Goal: Information Seeking & Learning: Learn about a topic

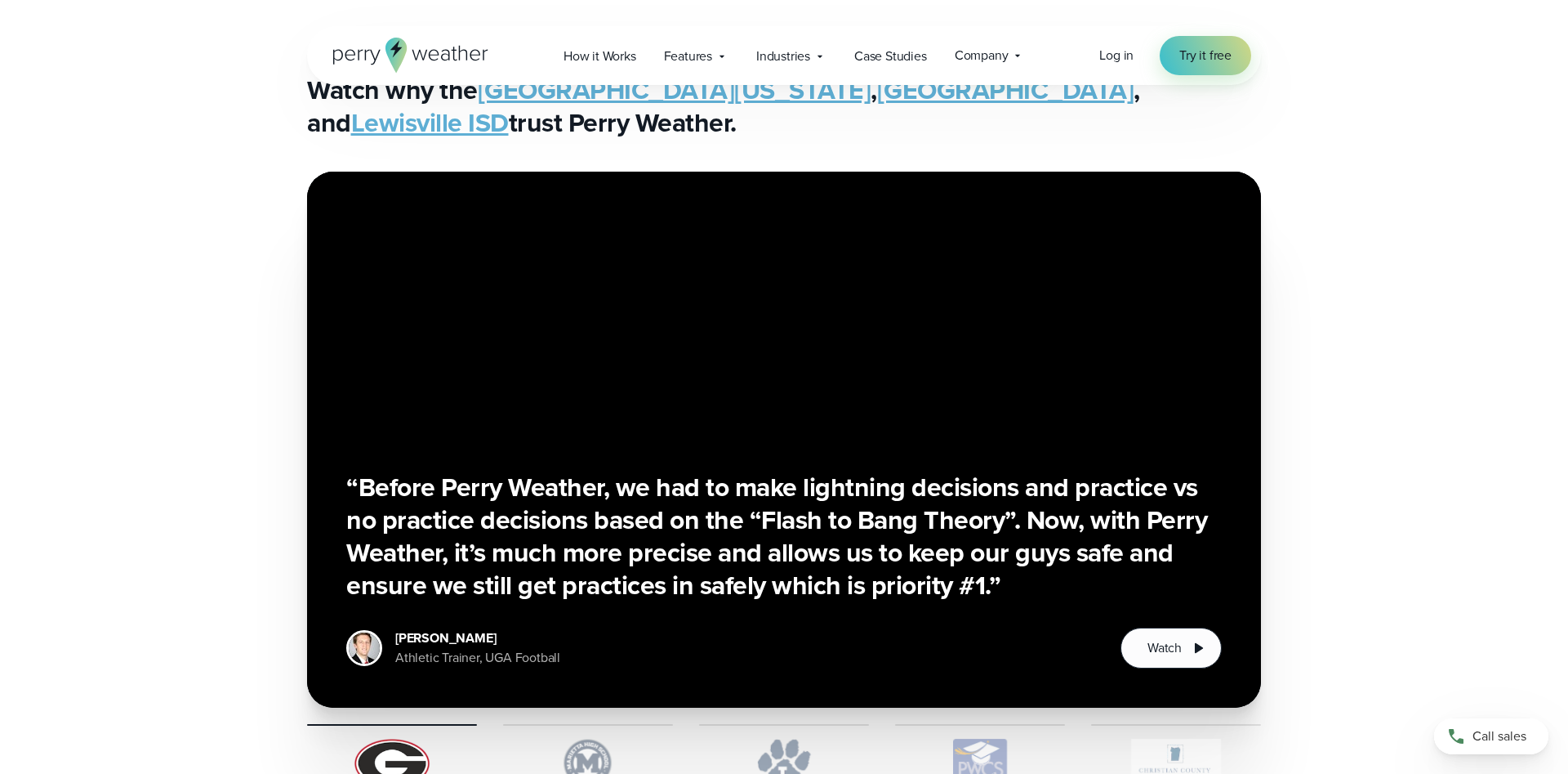
scroll to position [4166, 0]
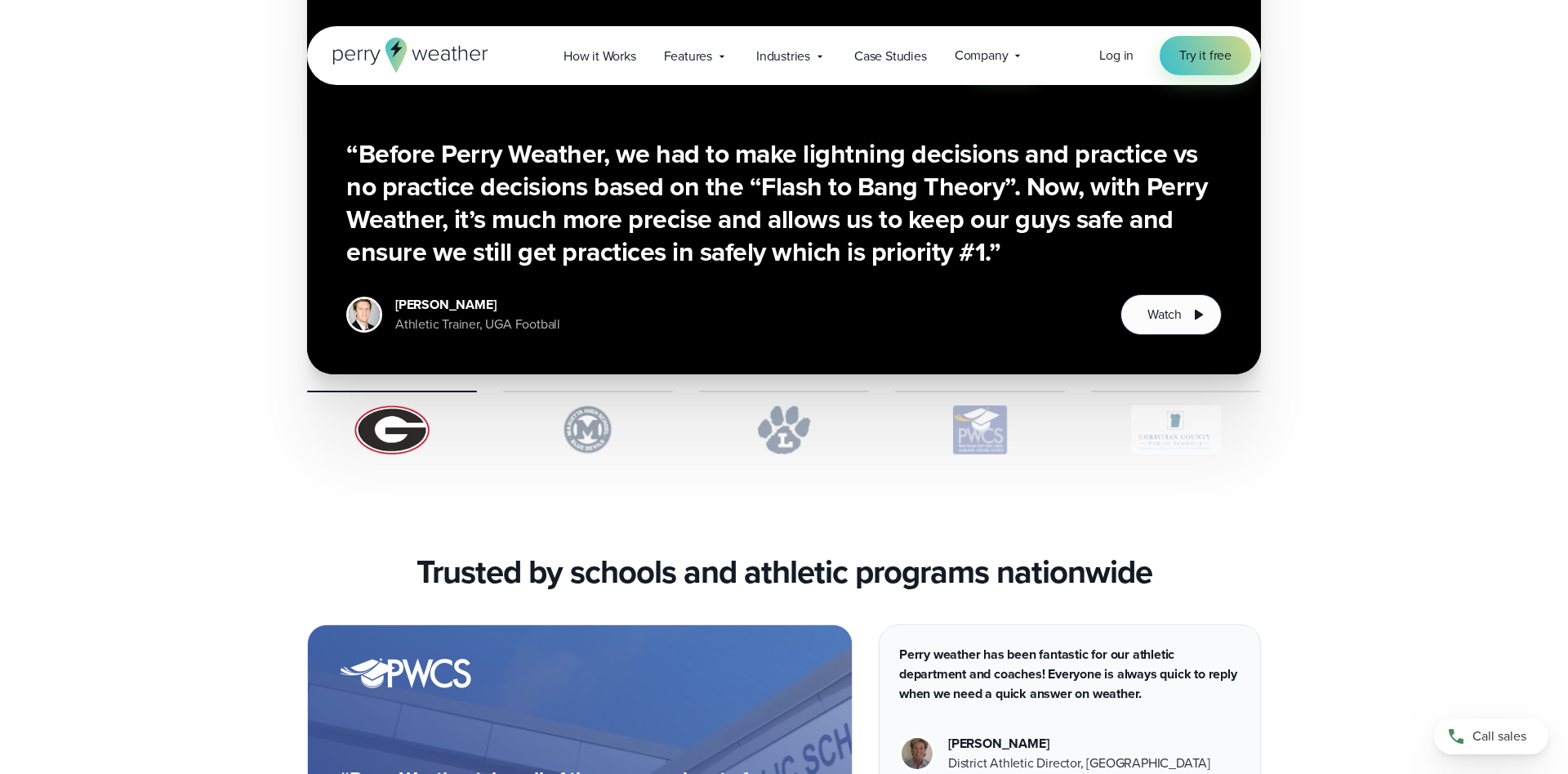
click at [563, 422] on img "1 of 5" at bounding box center [589, 430] width 170 height 49
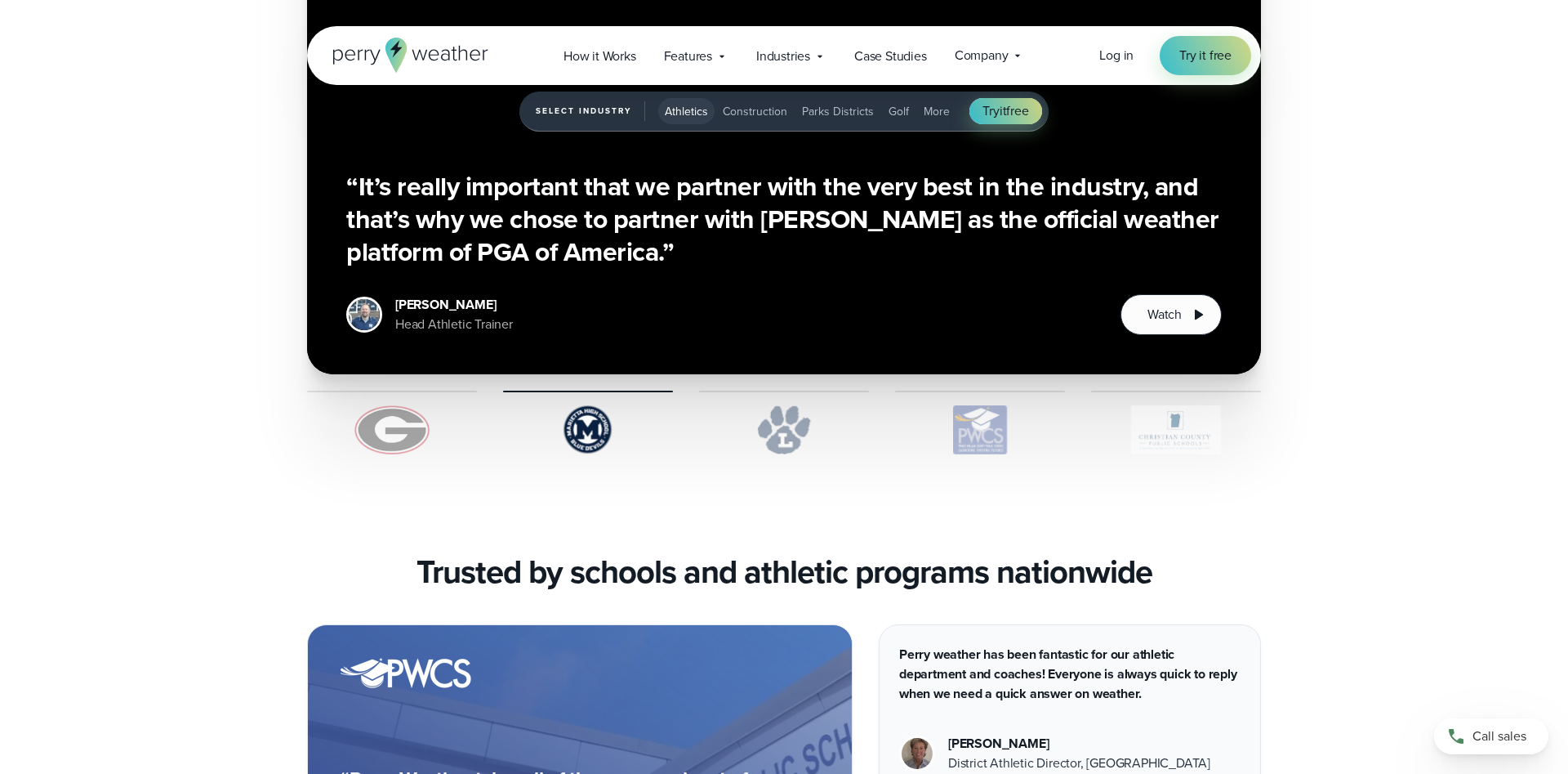
scroll to position [3916, 0]
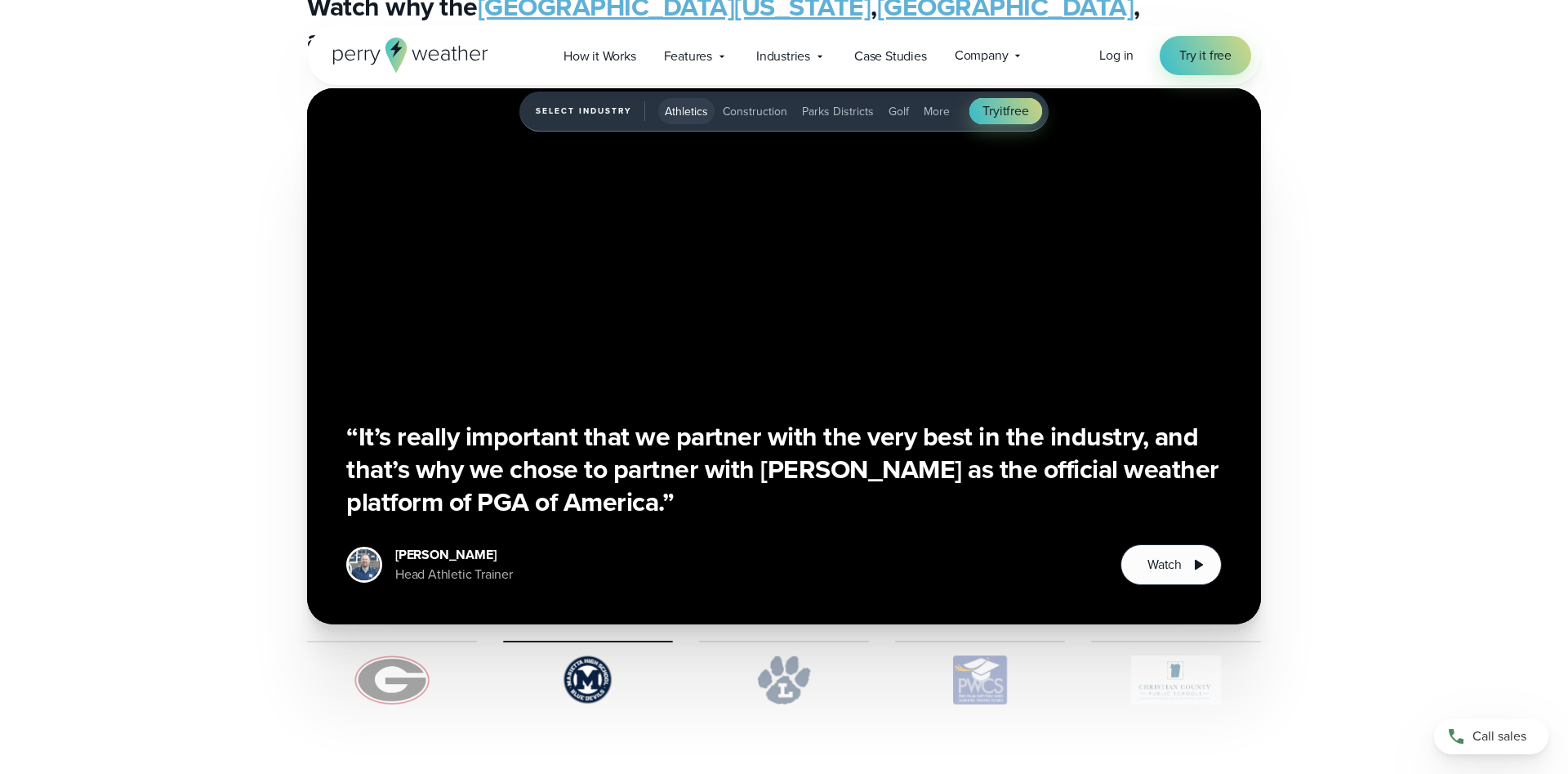
click at [788, 667] on img "1 of 5" at bounding box center [784, 680] width 170 height 49
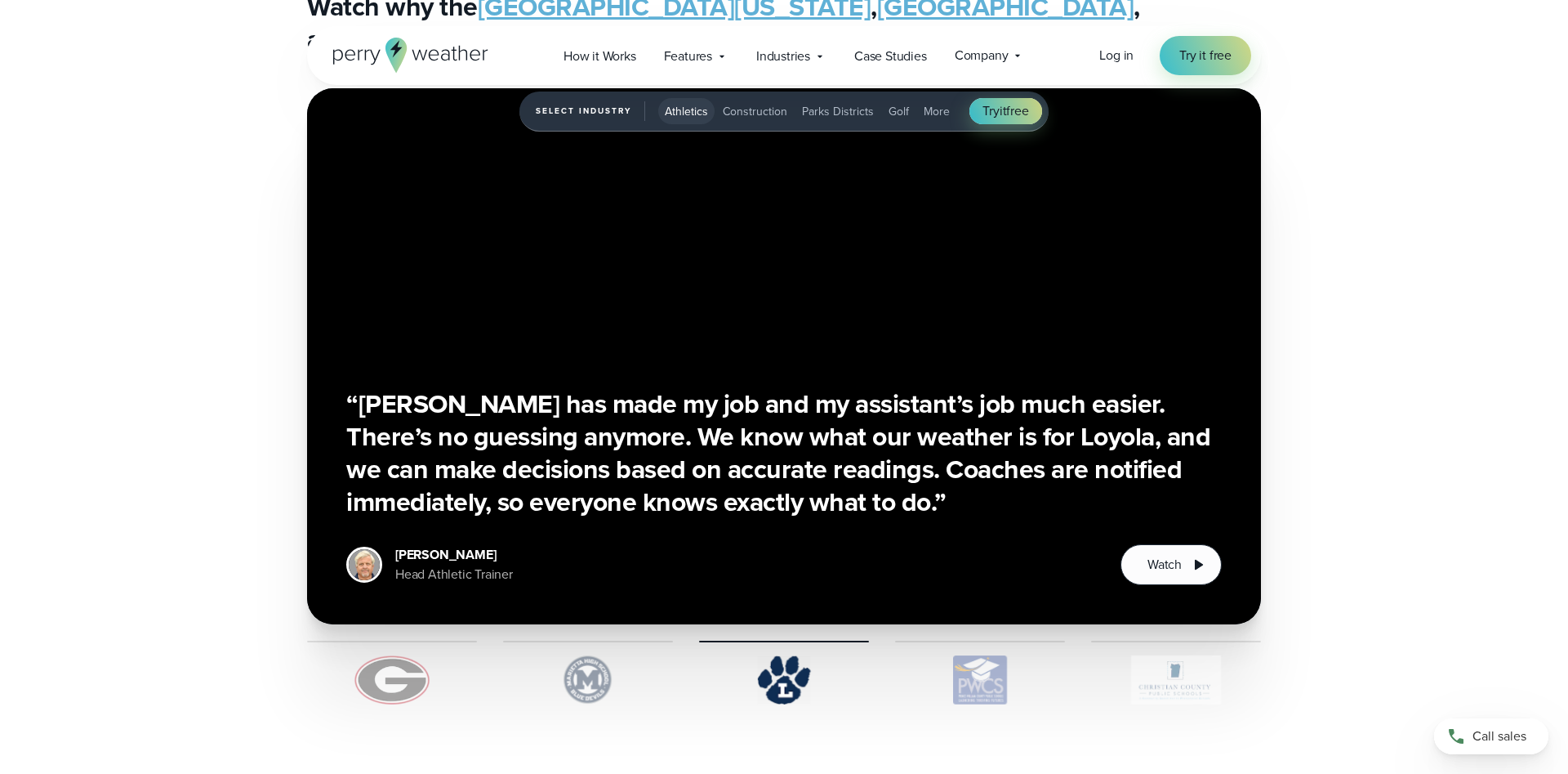
click at [981, 672] on img "1 of 5" at bounding box center [980, 680] width 170 height 49
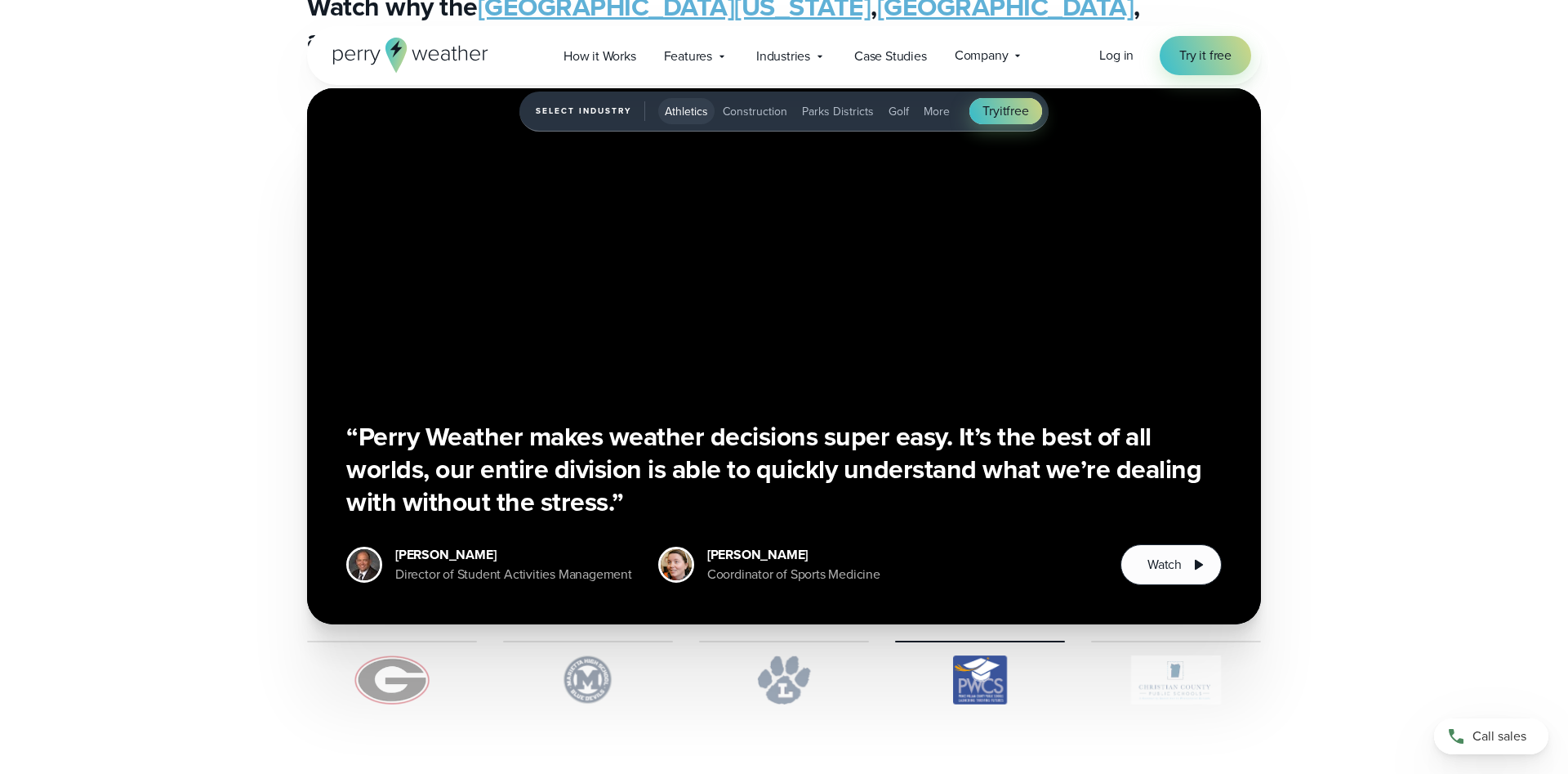
click at [1166, 681] on img "1 of 5" at bounding box center [1176, 680] width 170 height 49
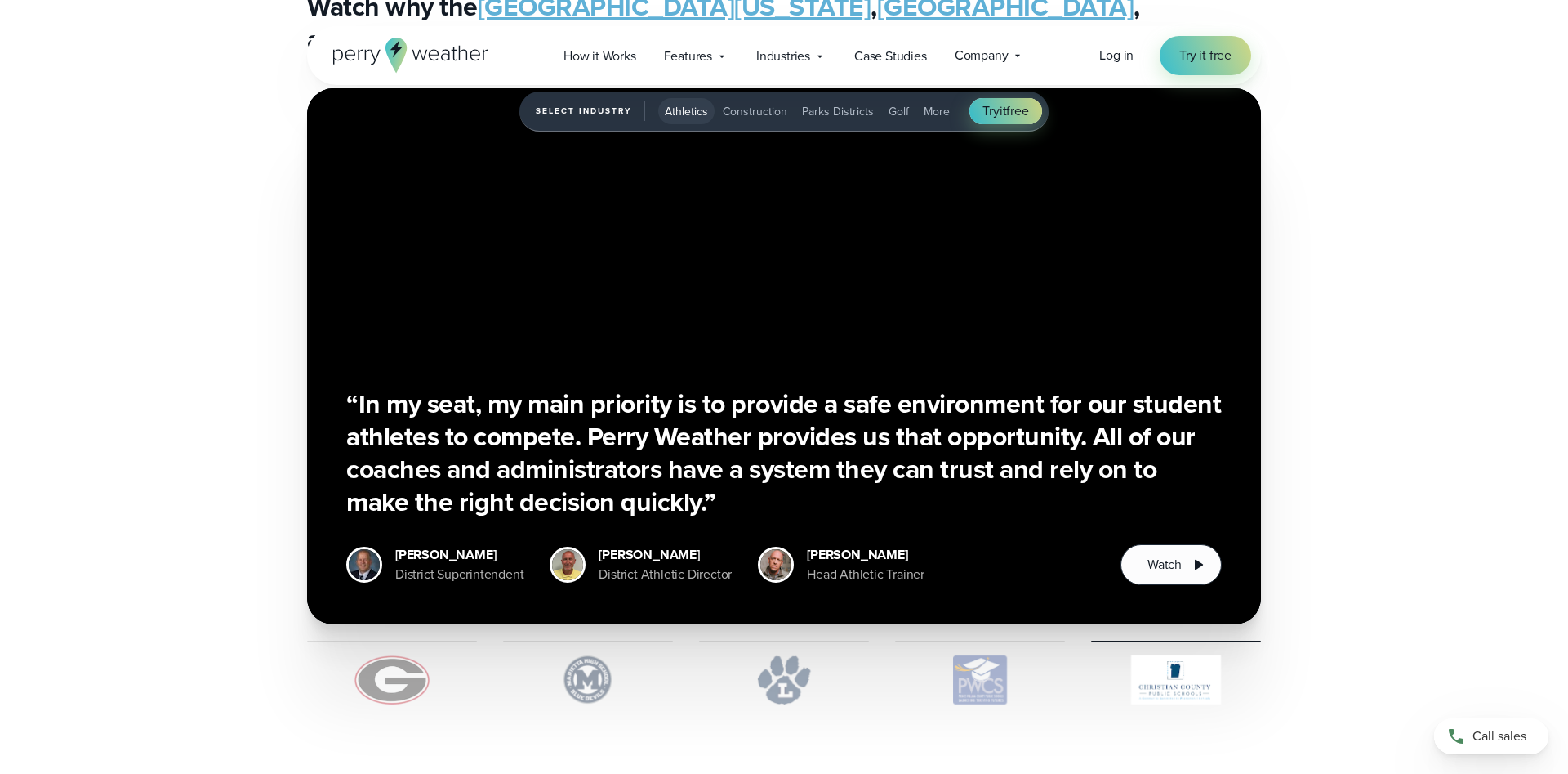
click at [600, 678] on img "1 of 5" at bounding box center [589, 680] width 170 height 49
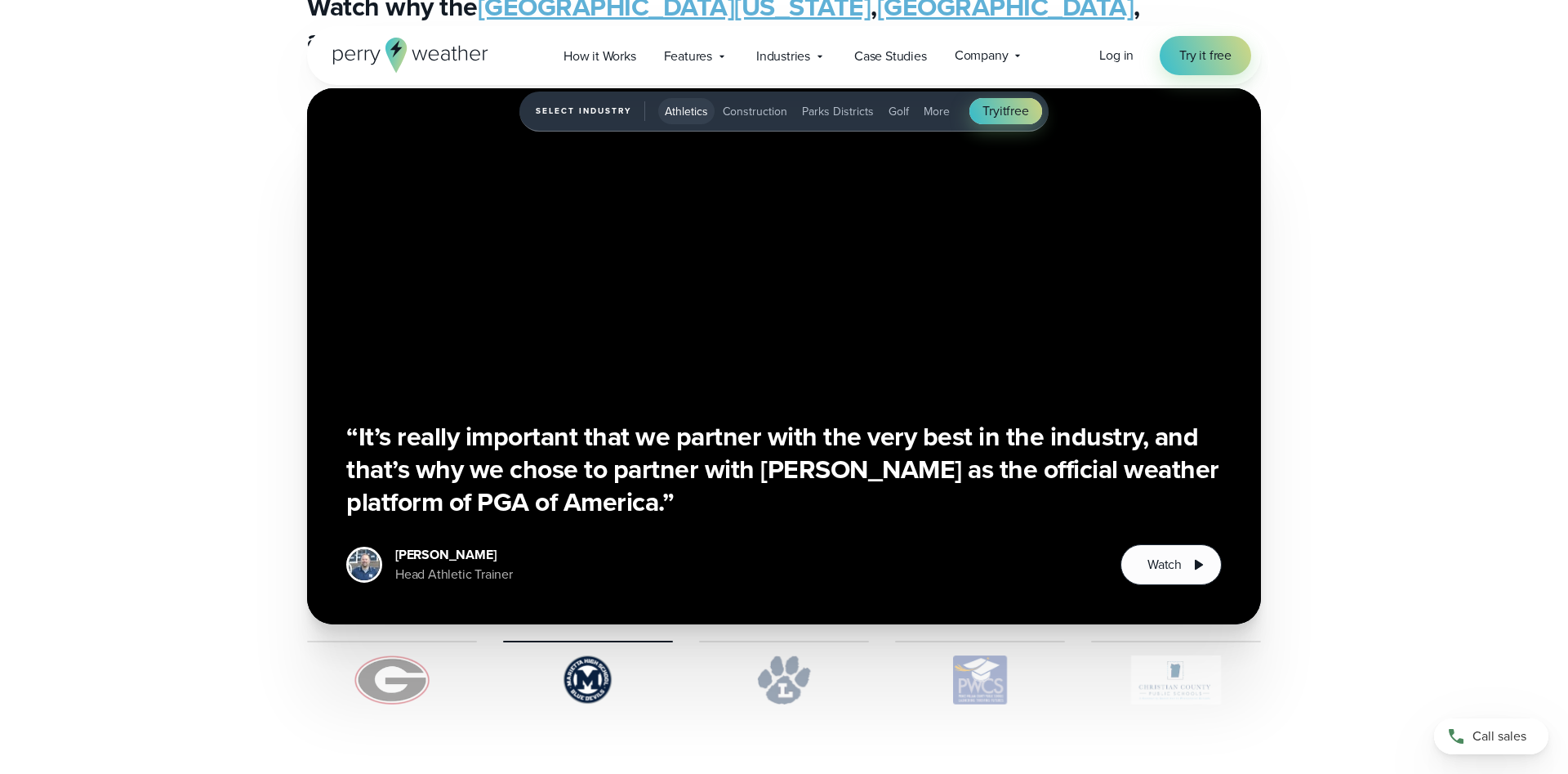
click at [767, 112] on span "Construction" at bounding box center [755, 111] width 65 height 18
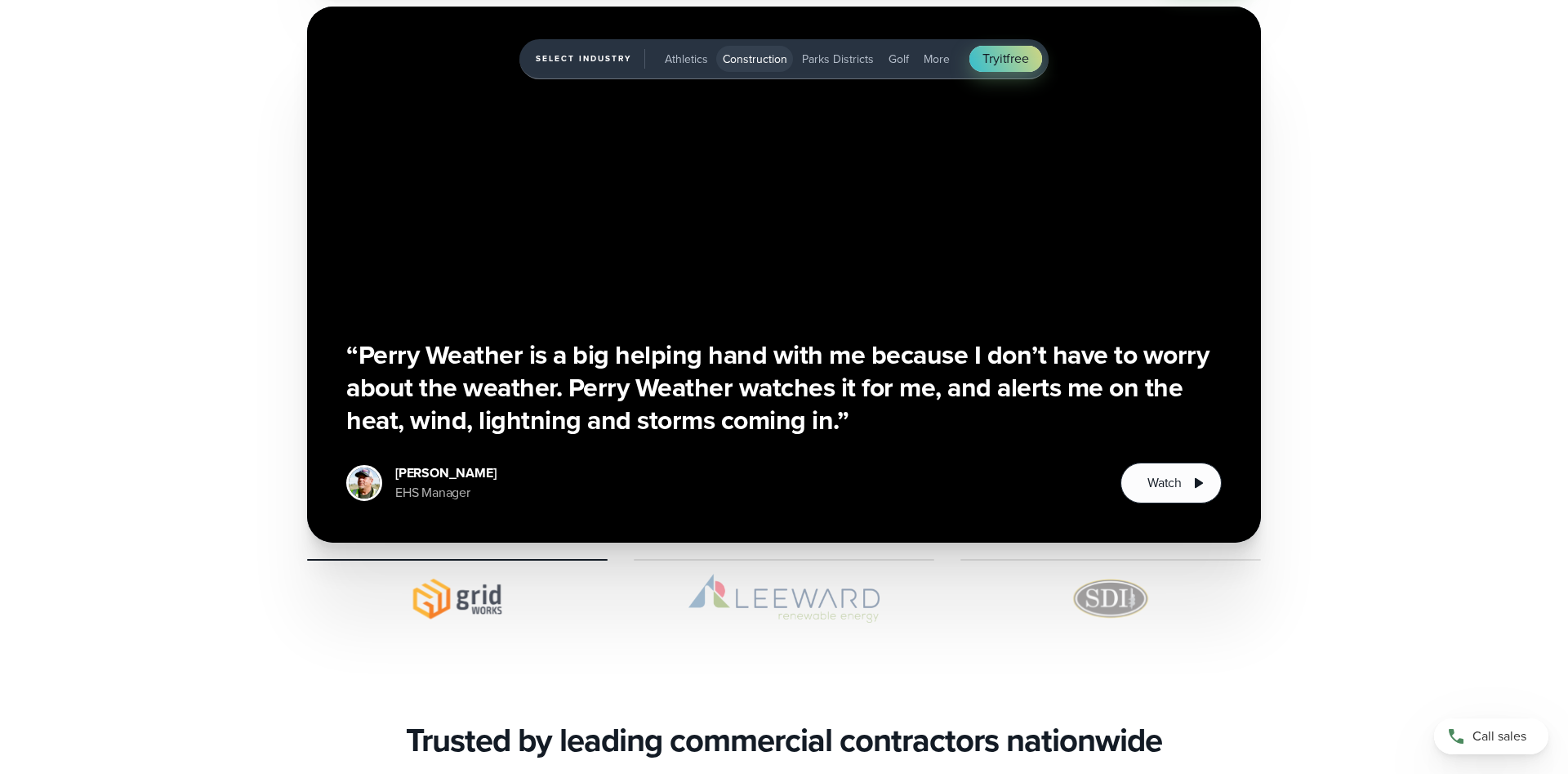
click at [830, 64] on span "Parks Districts" at bounding box center [839, 59] width 72 height 18
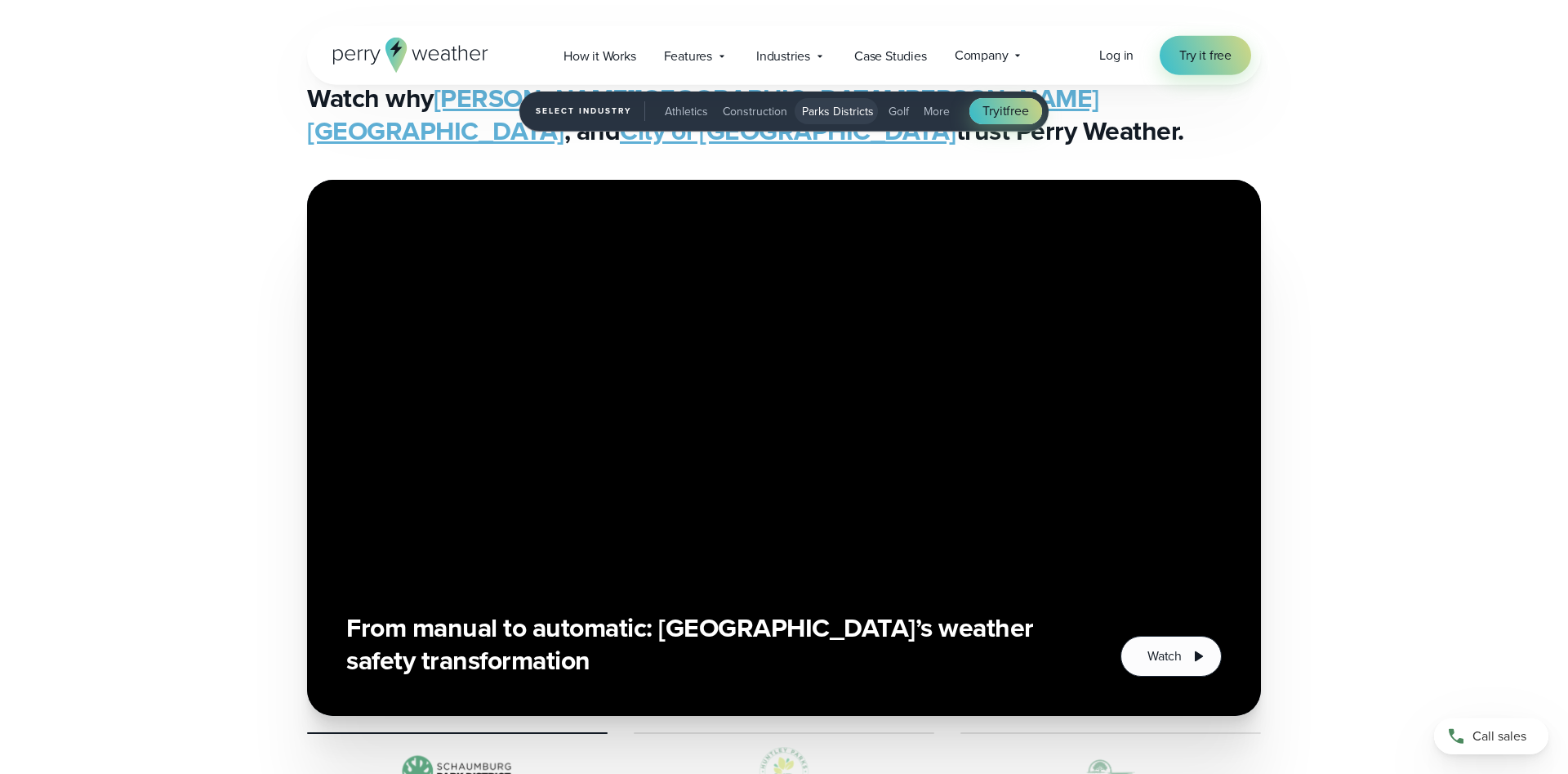
scroll to position [3833, 0]
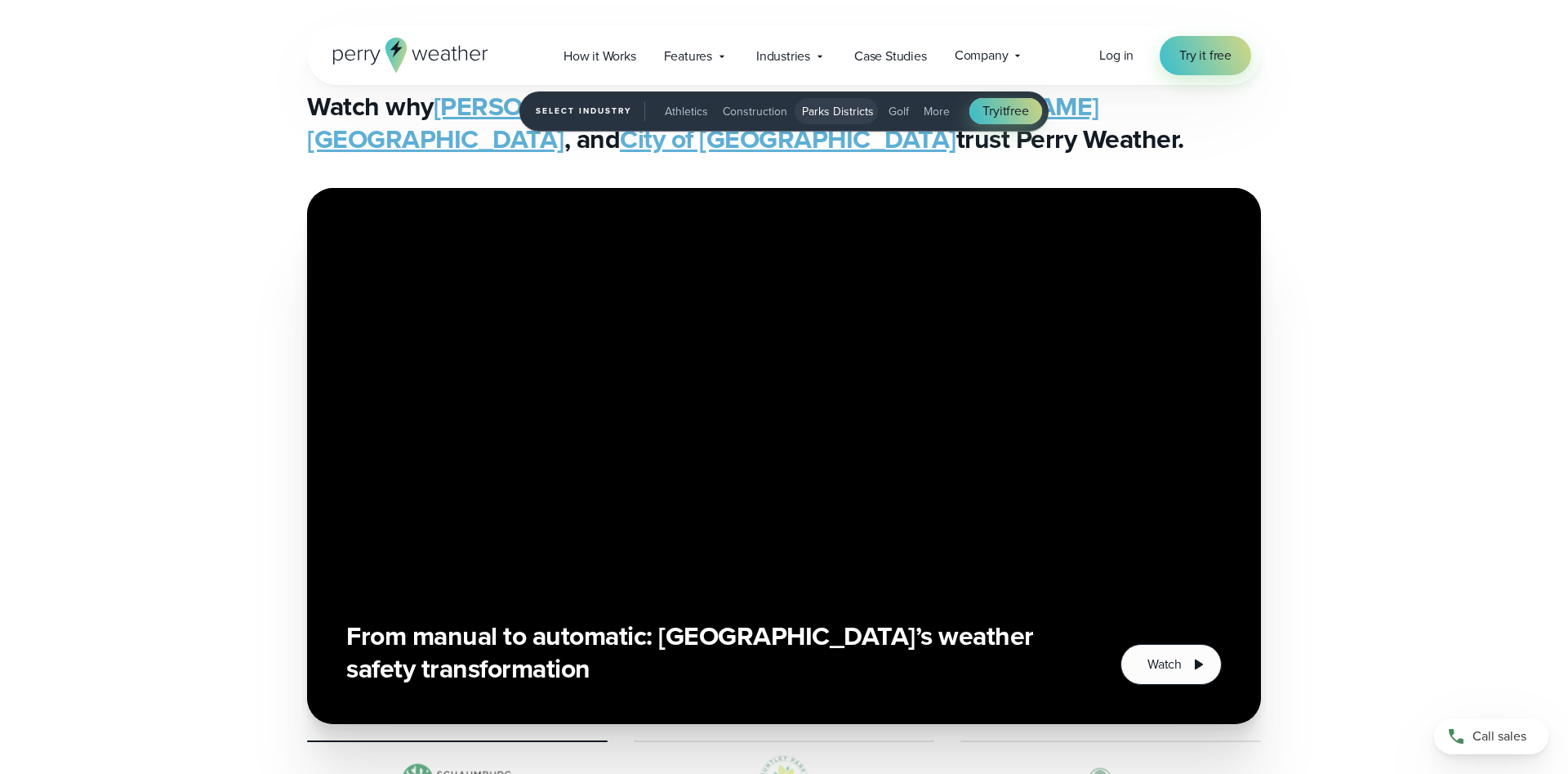
click at [892, 113] on span "Golf" at bounding box center [899, 111] width 20 height 18
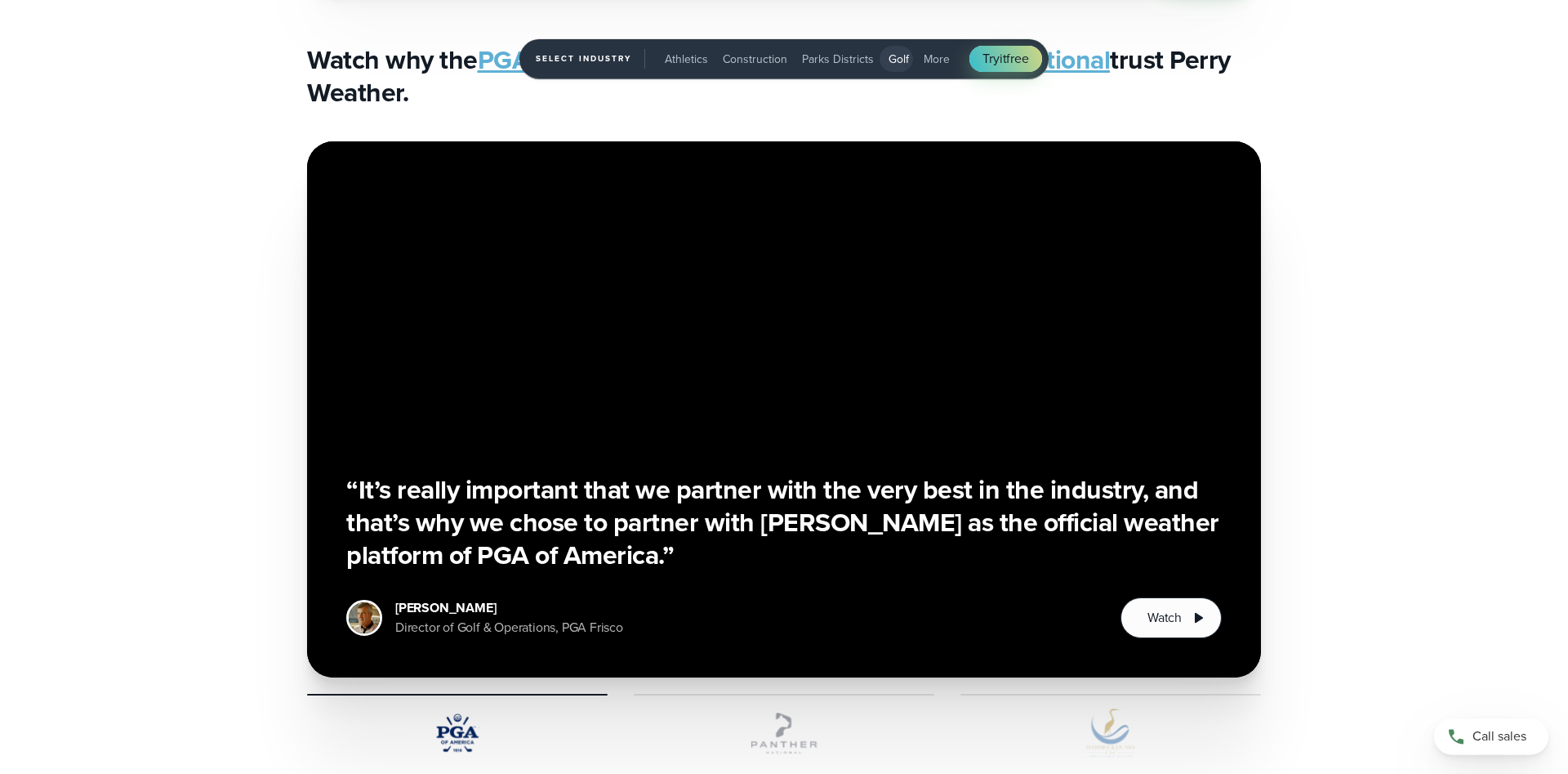
scroll to position [4000, 0]
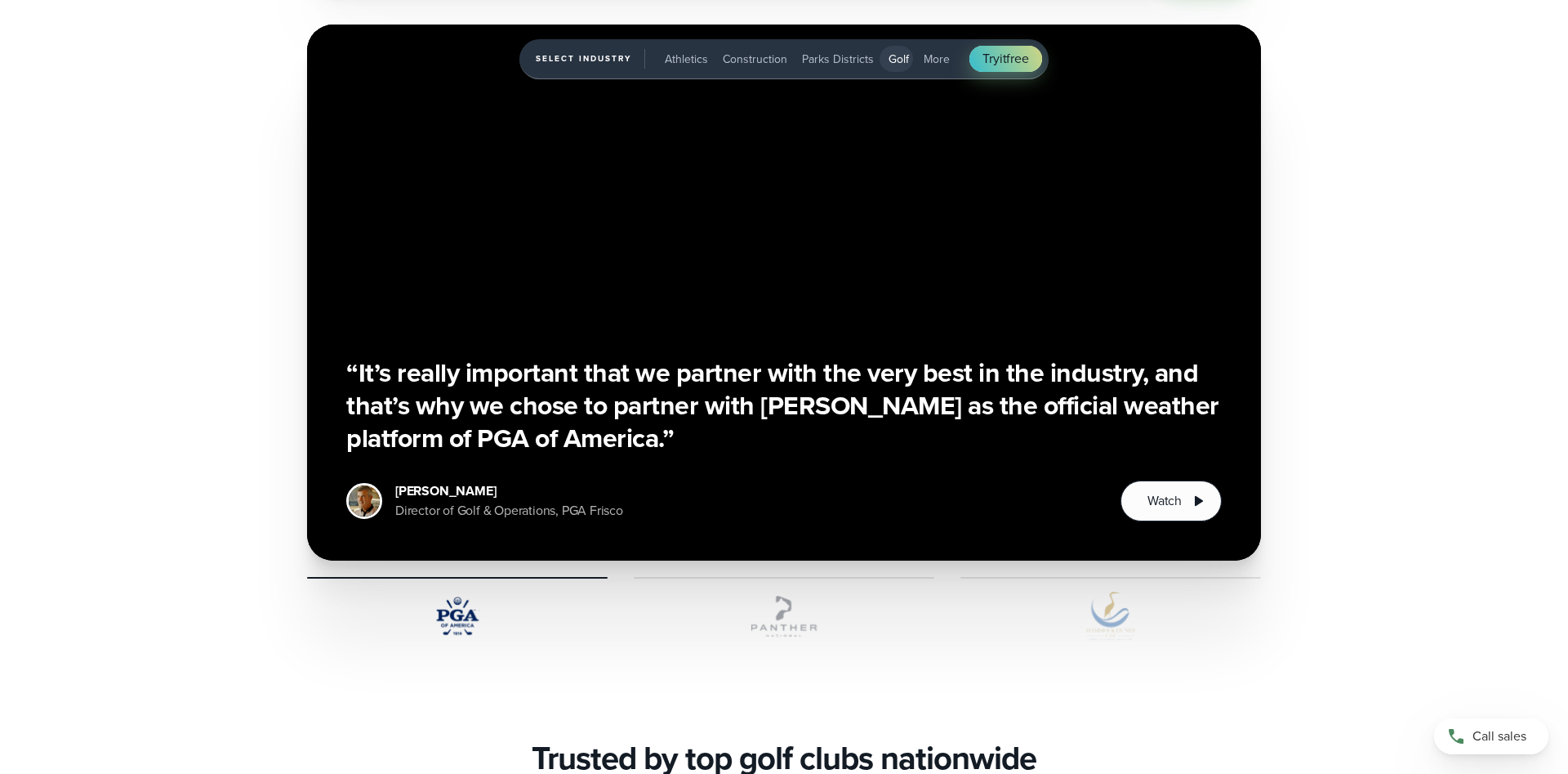
click at [938, 65] on span "More" at bounding box center [937, 59] width 26 height 18
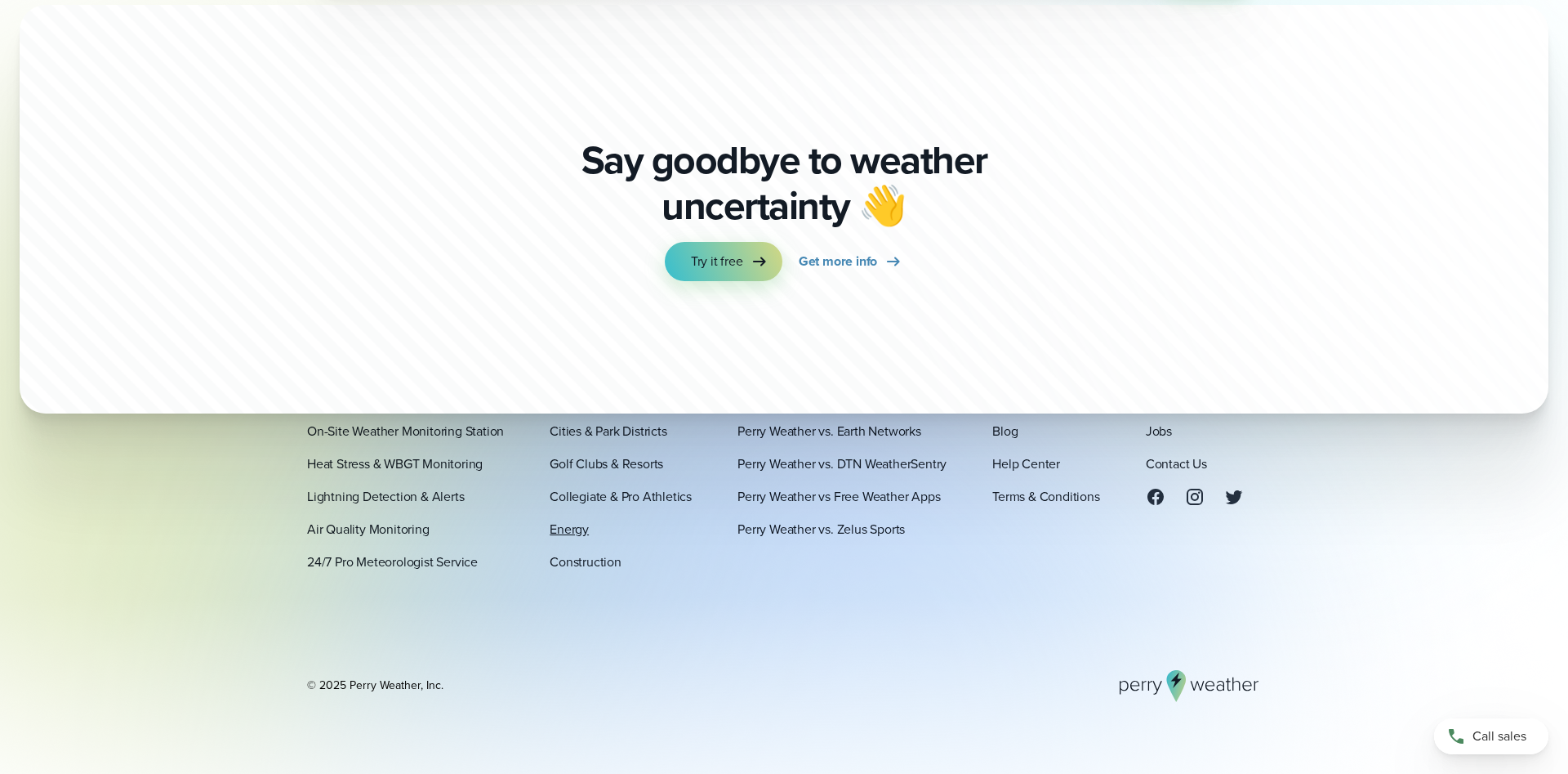
scroll to position [4125, 0]
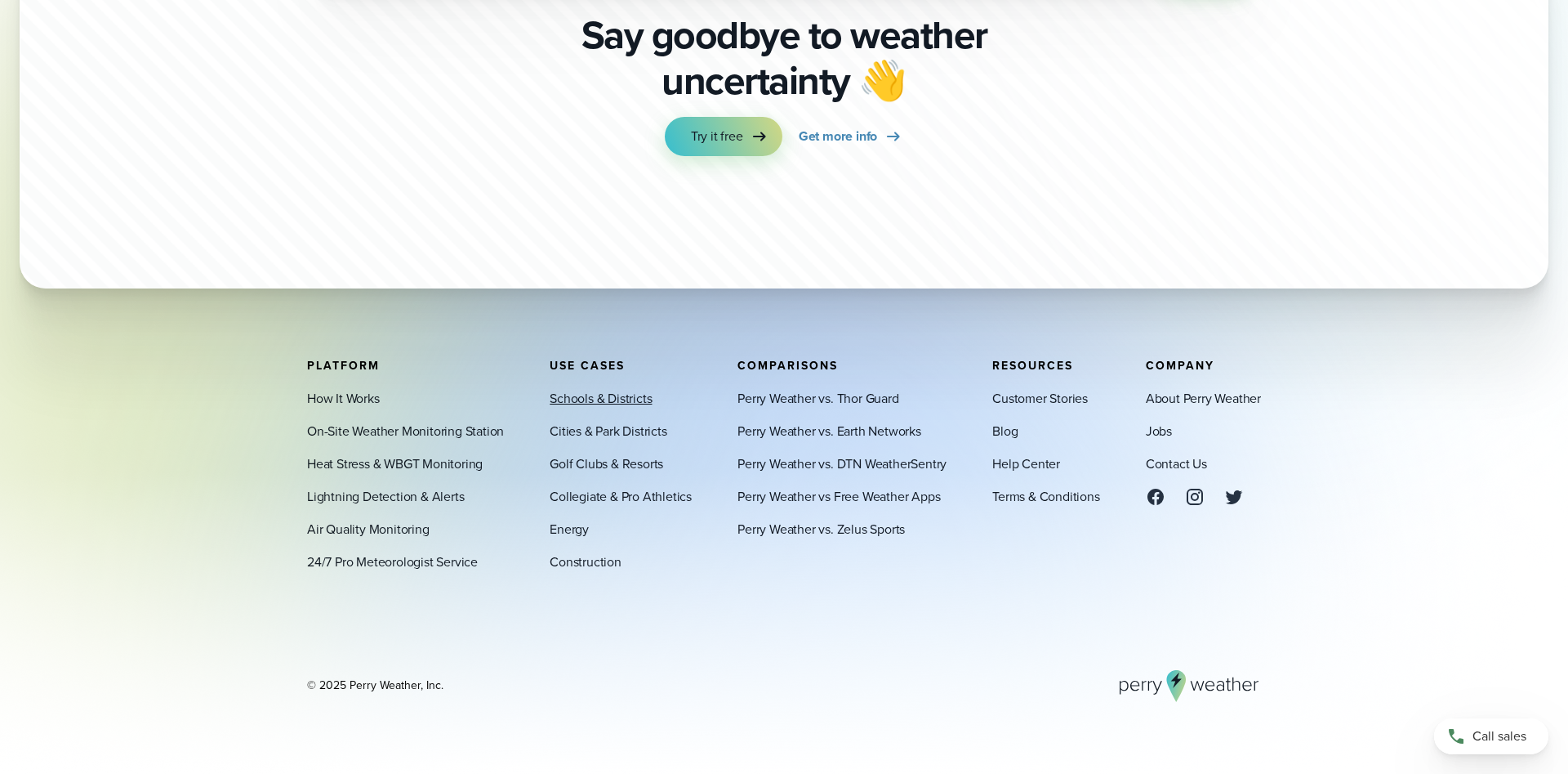
click at [588, 393] on link "Schools & Districts" at bounding box center [601, 397] width 102 height 19
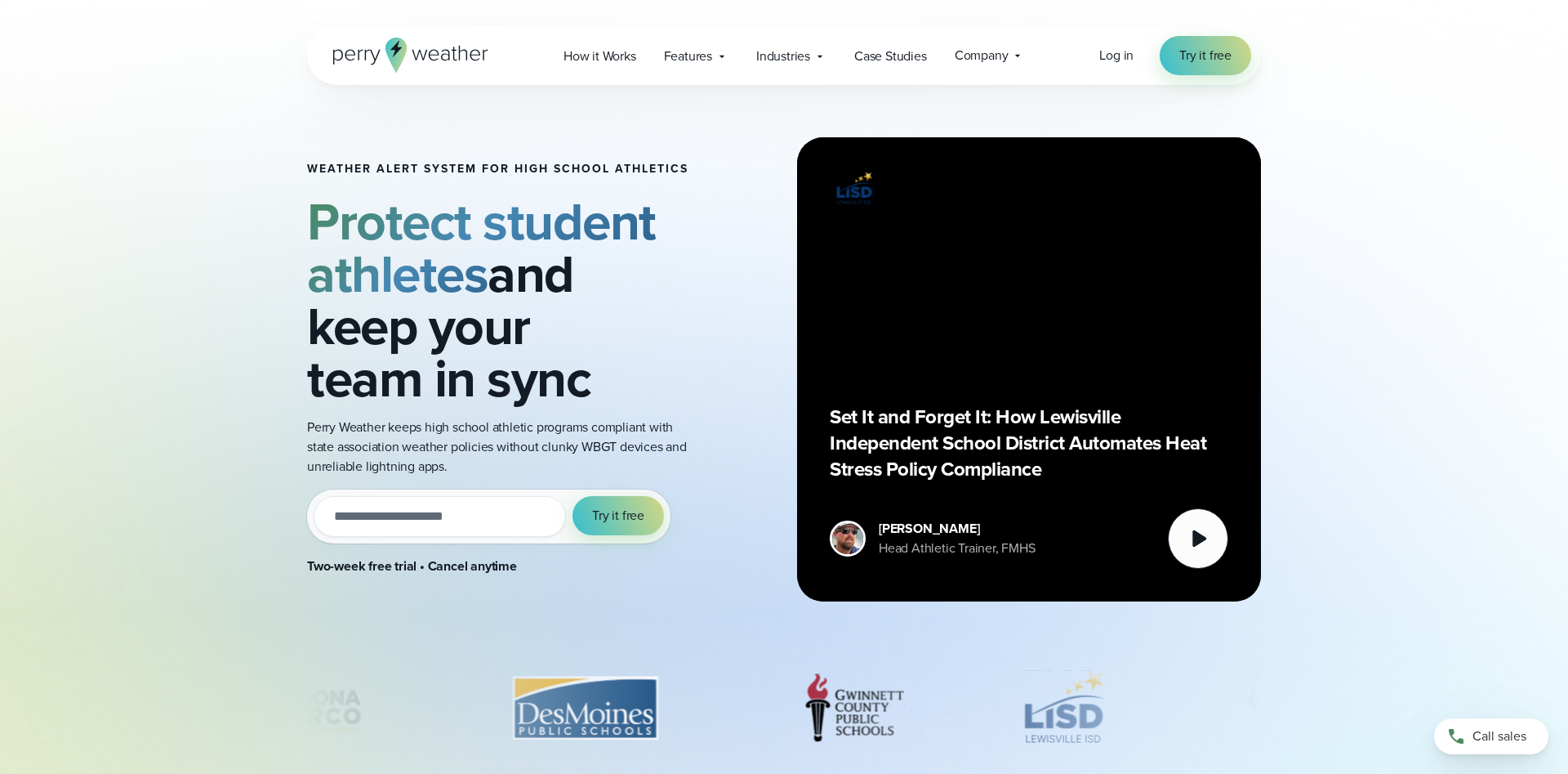
click at [415, 55] on icon at bounding box center [420, 55] width 16 height 10
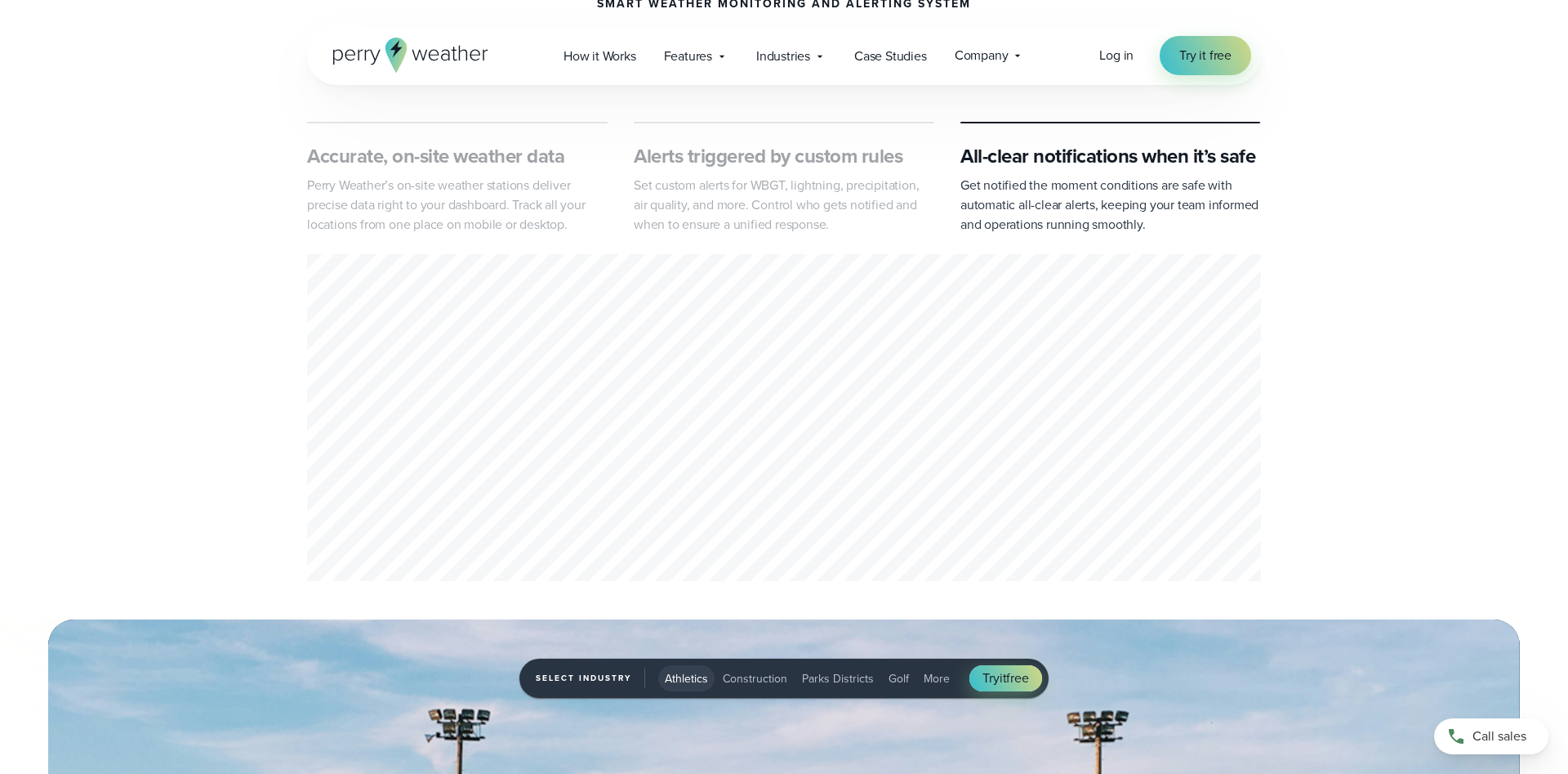
scroll to position [667, 0]
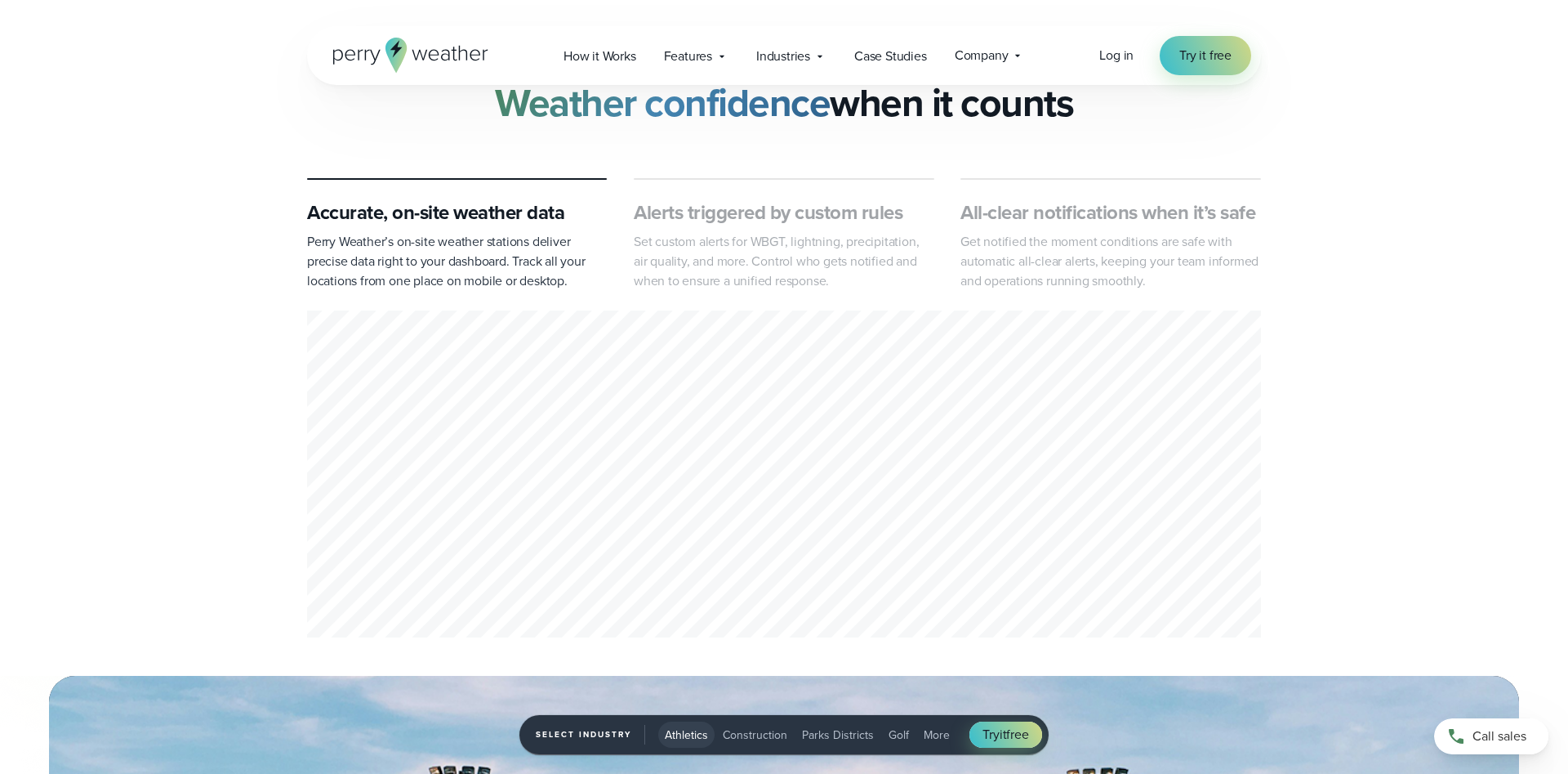
click at [381, 243] on p "Perry Weather’s on-site weather stations deliver precise data right to your das…" at bounding box center [457, 262] width 301 height 59
drag, startPoint x: 333, startPoint y: 203, endPoint x: 396, endPoint y: 220, distance: 65.3
click at [396, 220] on div "Accurate, on-site weather data Perry Weather’s on-site weather stations deliver…" at bounding box center [784, 410] width 1176 height 465
drag, startPoint x: 280, startPoint y: 226, endPoint x: 351, endPoint y: 233, distance: 71.3
click at [351, 233] on div "Accurate, on-site weather data Perry Weather’s on-site weather stations deliver…" at bounding box center [784, 410] width 1176 height 465
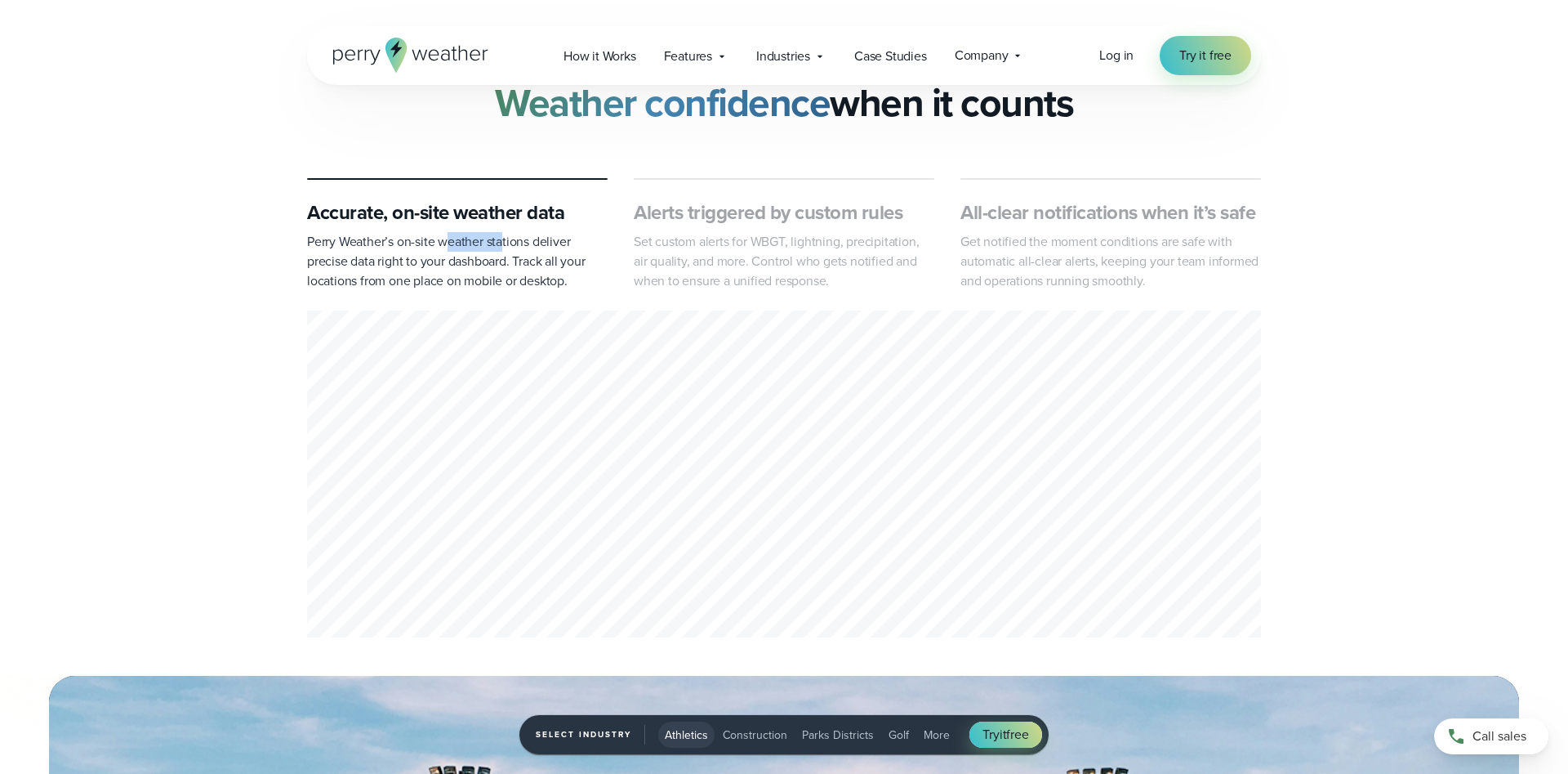
drag, startPoint x: 447, startPoint y: 249, endPoint x: 504, endPoint y: 232, distance: 59.5
click at [504, 232] on p "Perry Weather’s on-site weather stations deliver precise data right to your das…" at bounding box center [457, 262] width 301 height 59
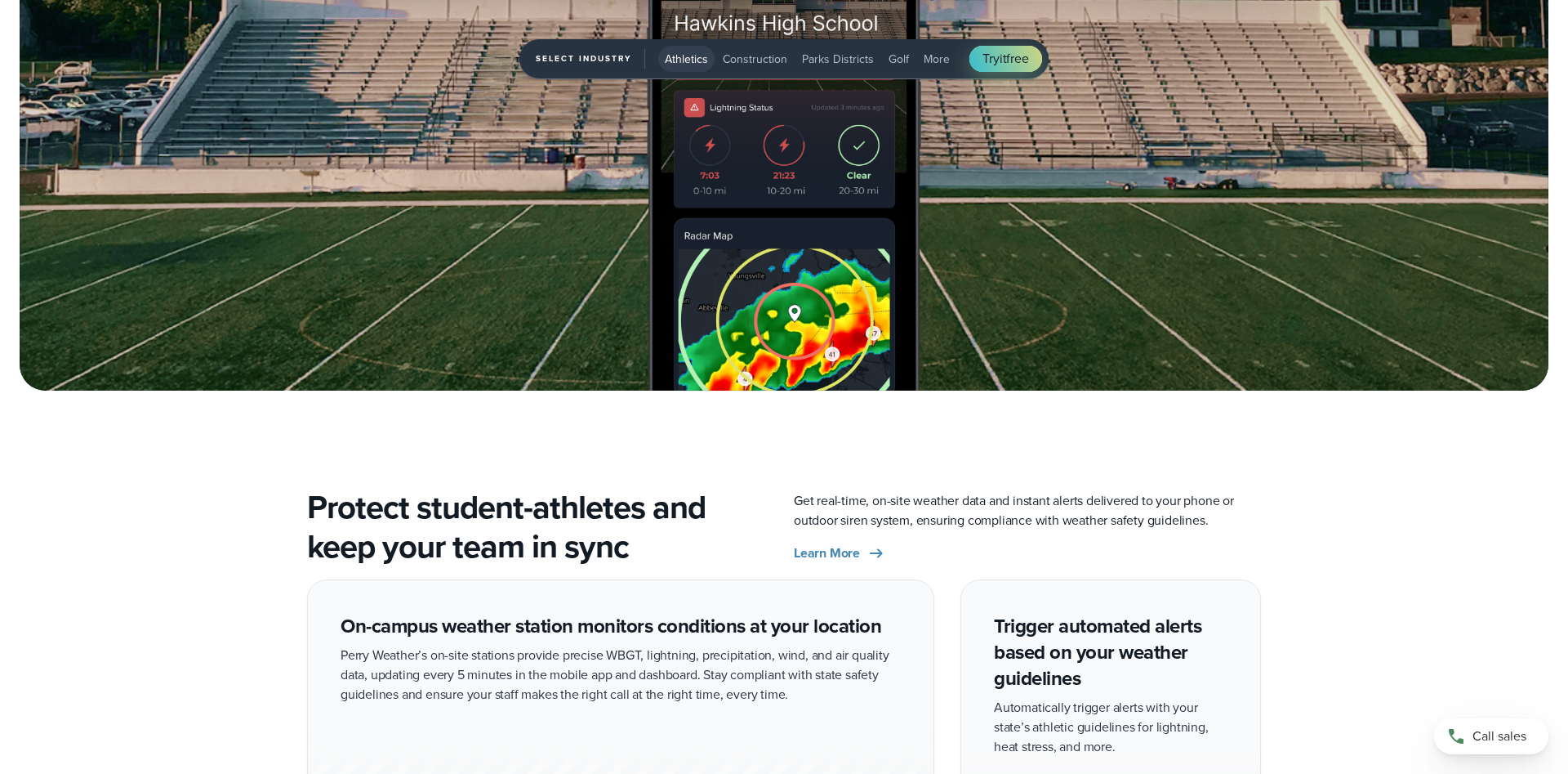
scroll to position [2750, 0]
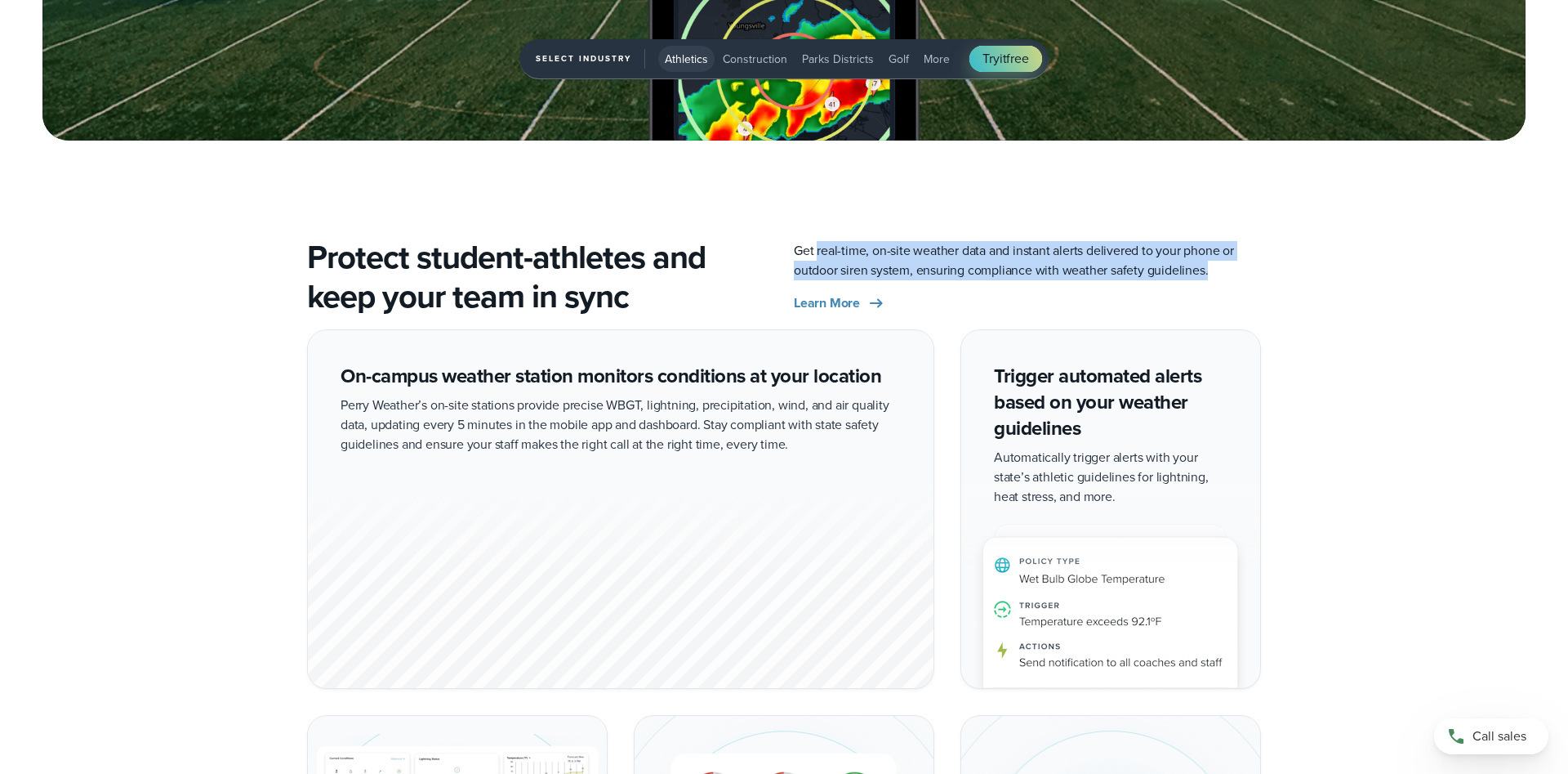
drag, startPoint x: 816, startPoint y: 249, endPoint x: 1245, endPoint y: 268, distance: 429.4
click at [1245, 268] on p "Get real-time, on-site weather data and instant alerts delivered to your phone …" at bounding box center [1027, 260] width 467 height 39
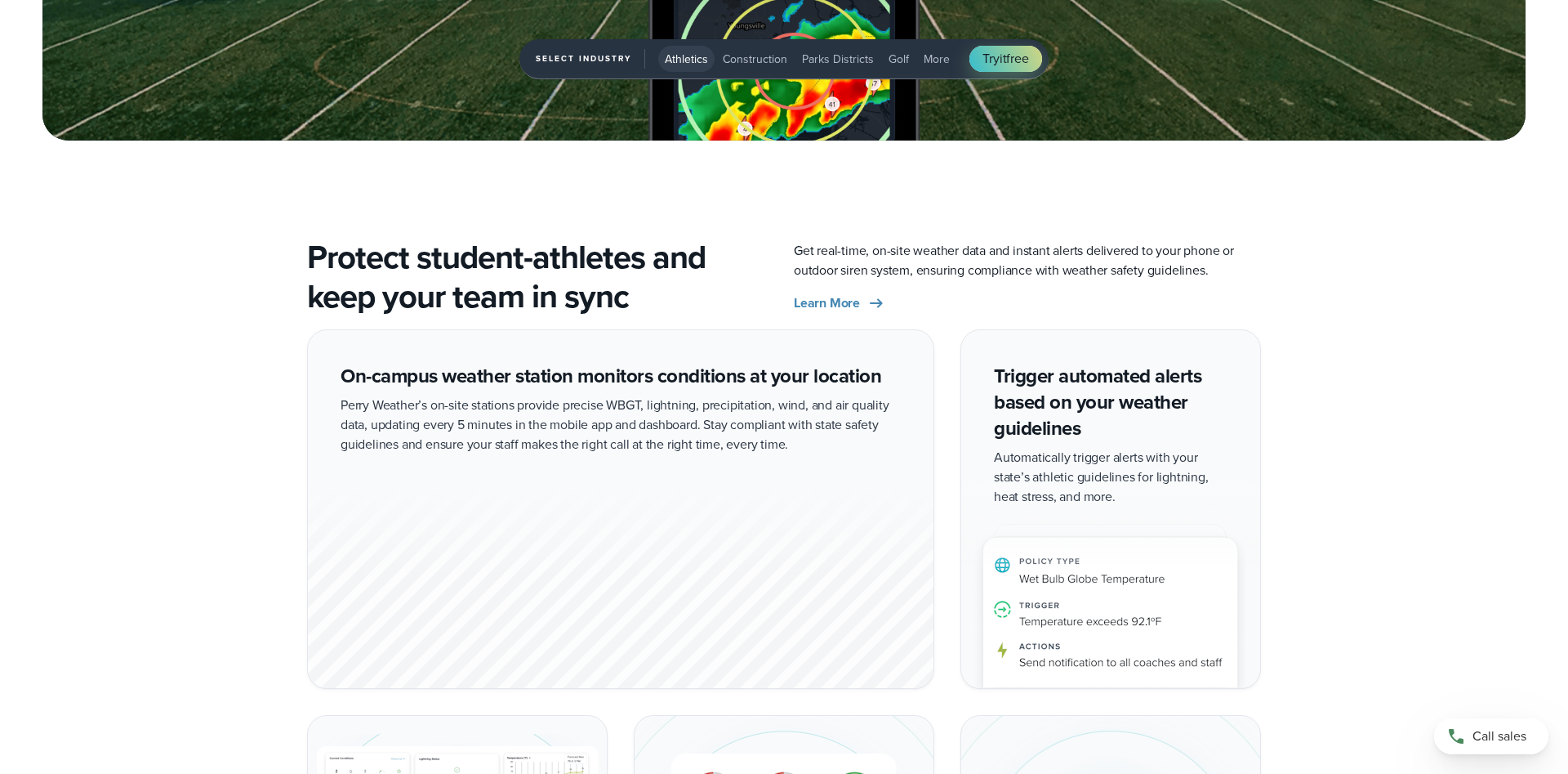
click at [915, 288] on div "Get real-time, on-site weather data and instant alerts delivered to your phone …" at bounding box center [1027, 277] width 467 height 72
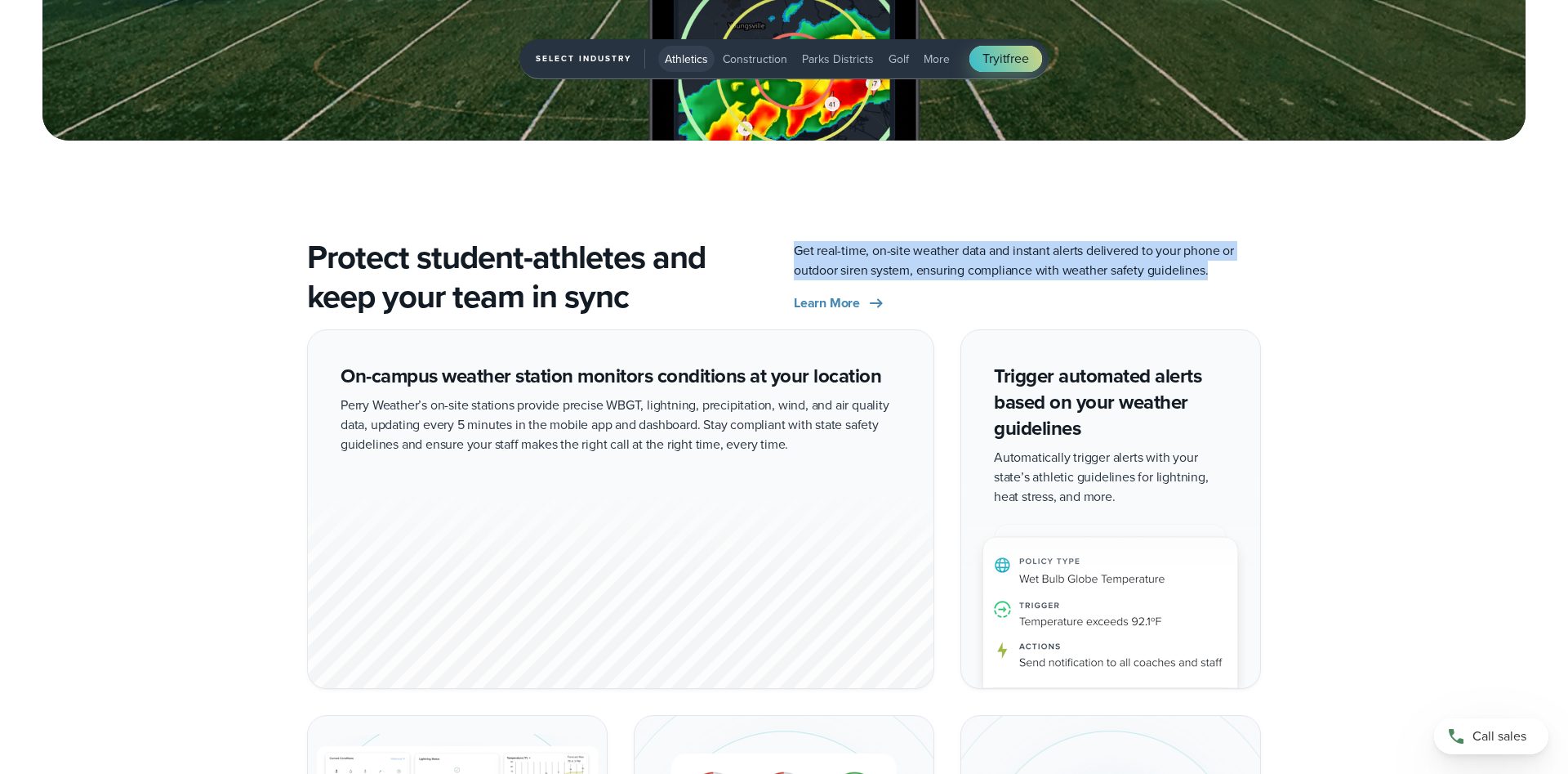
drag, startPoint x: 790, startPoint y: 244, endPoint x: 1233, endPoint y: 278, distance: 444.3
click at [1233, 278] on div "Protect student-athletes and keep your team in sync Get real-time, on-site weat…" at bounding box center [784, 277] width 954 height 79
copy p "Get real-time, on-site weather data and instant alerts delivered to your phone …"
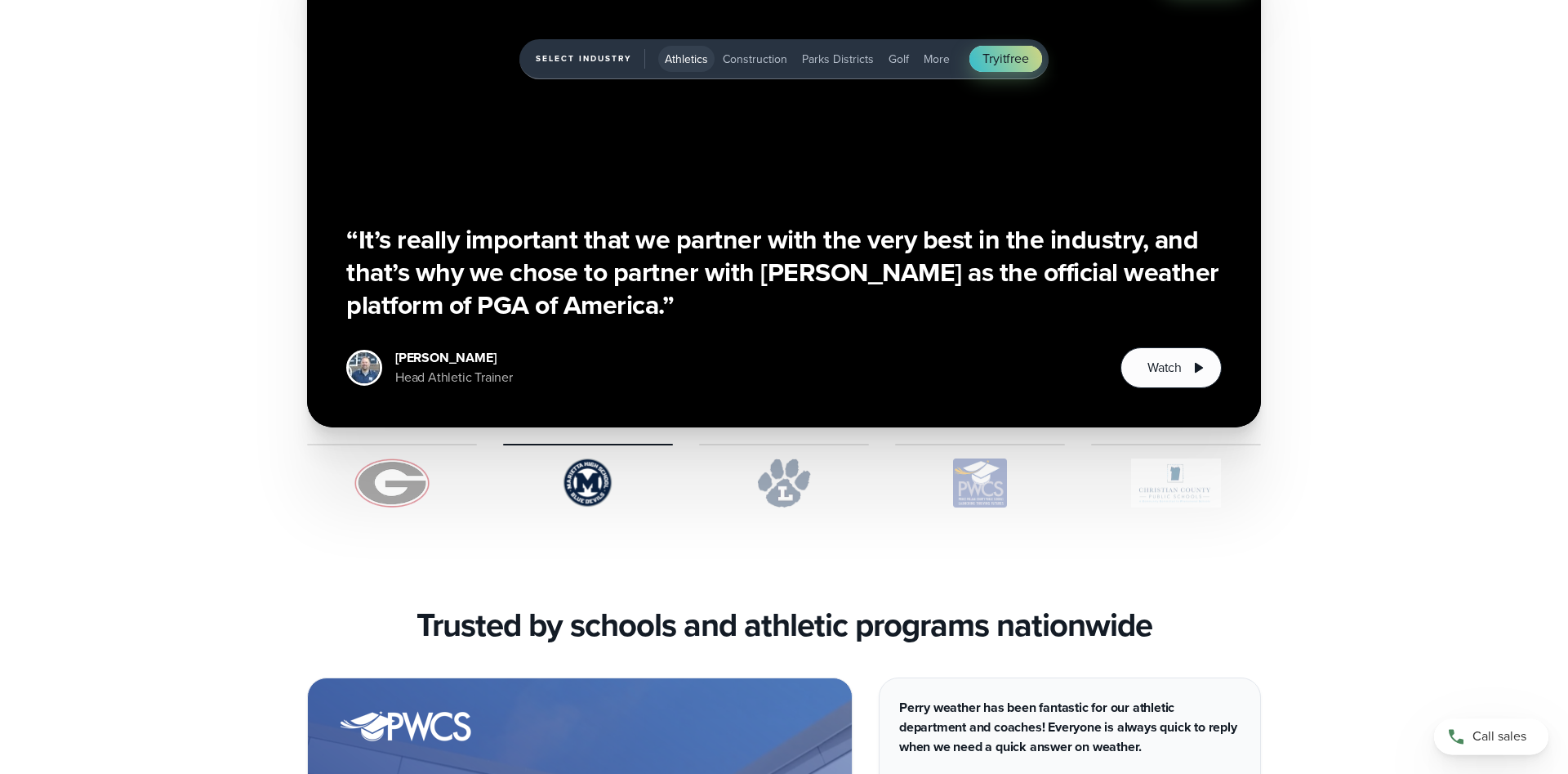
scroll to position [4166, 0]
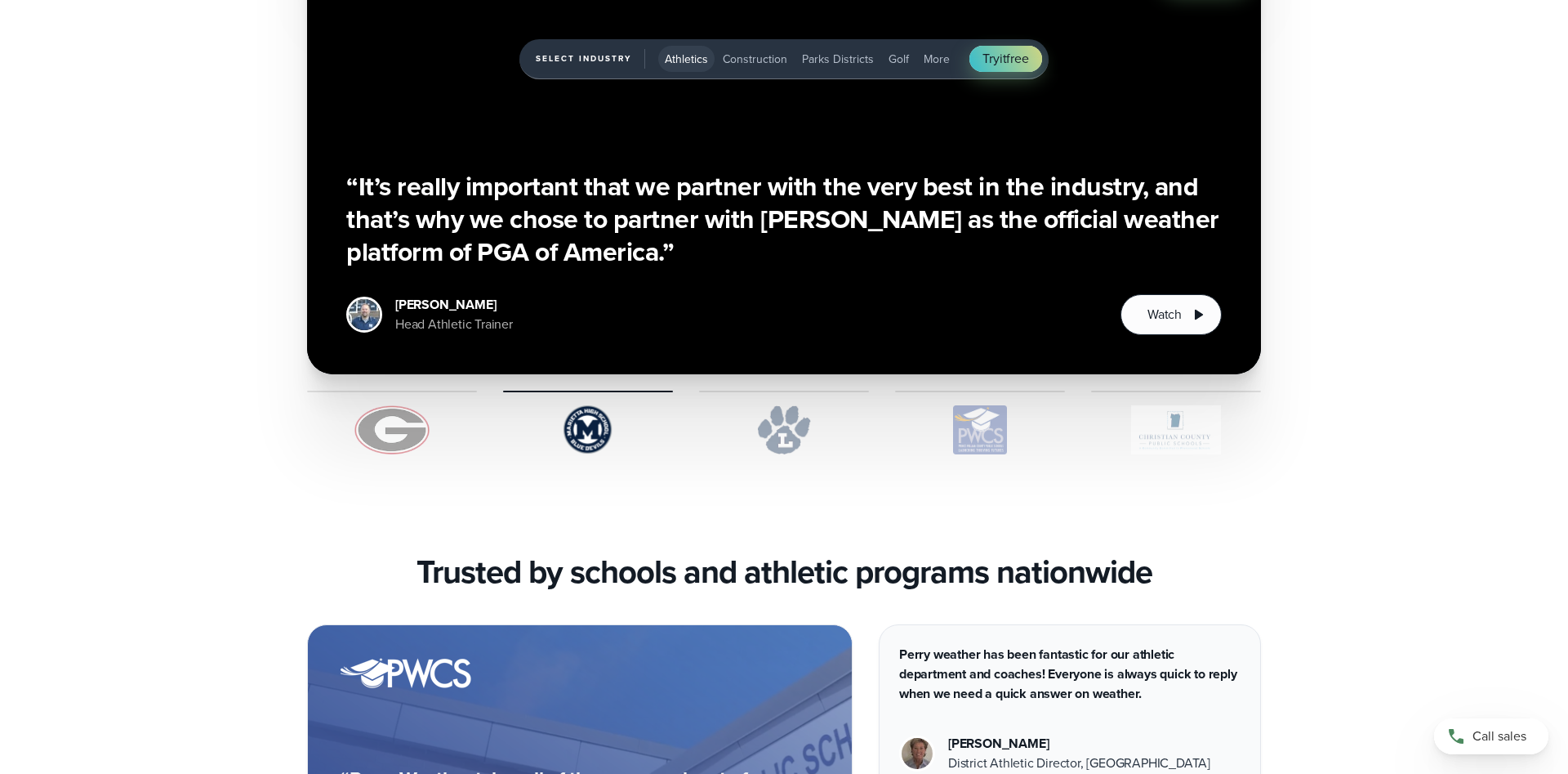
click at [402, 438] on img "1 of 5" at bounding box center [392, 430] width 170 height 49
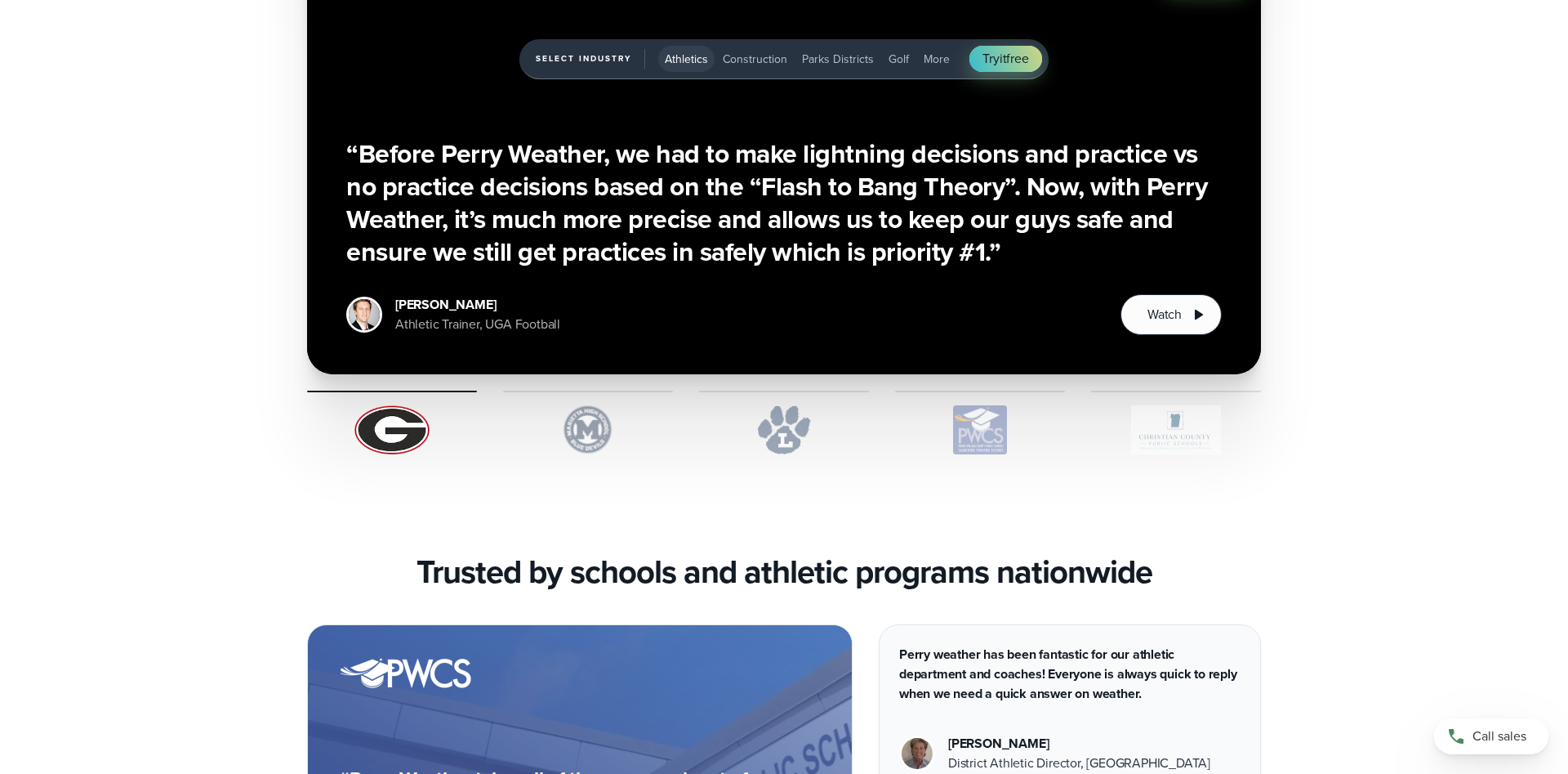
click at [783, 427] on img "1 of 5" at bounding box center [784, 430] width 170 height 49
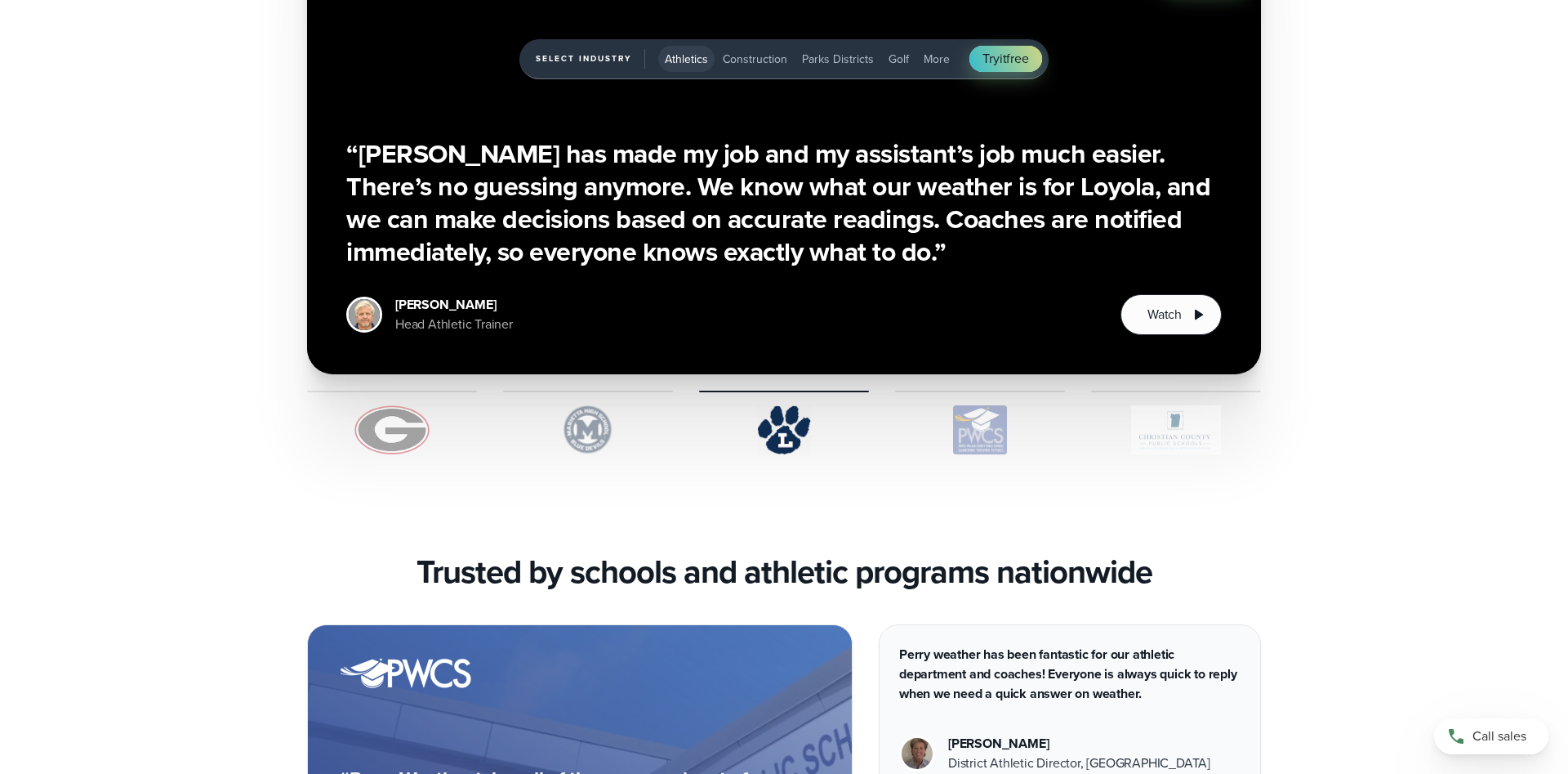
click at [963, 450] on img "1 of 5" at bounding box center [980, 430] width 170 height 49
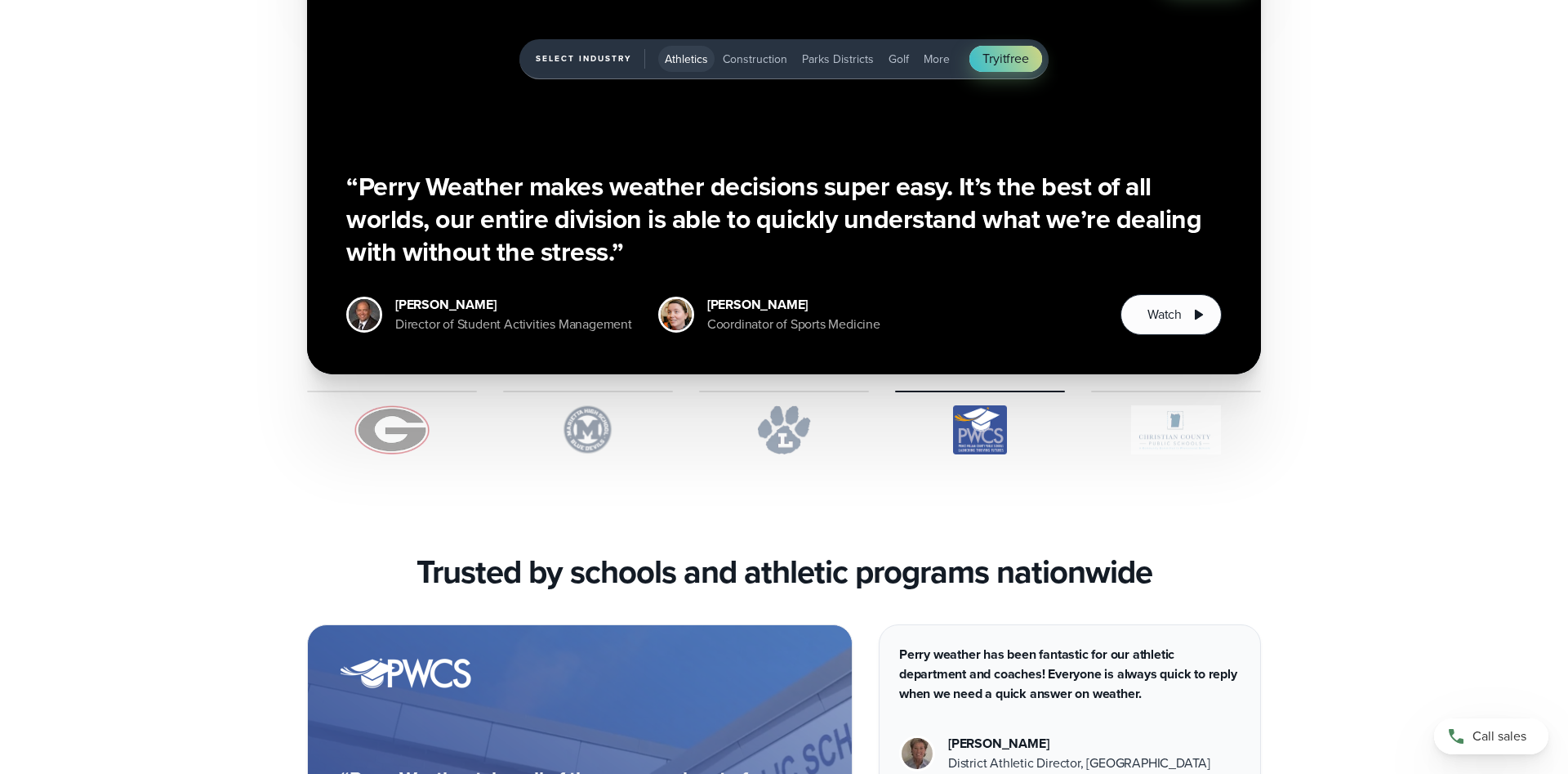
click at [1187, 426] on img "1 of 5" at bounding box center [1176, 430] width 170 height 49
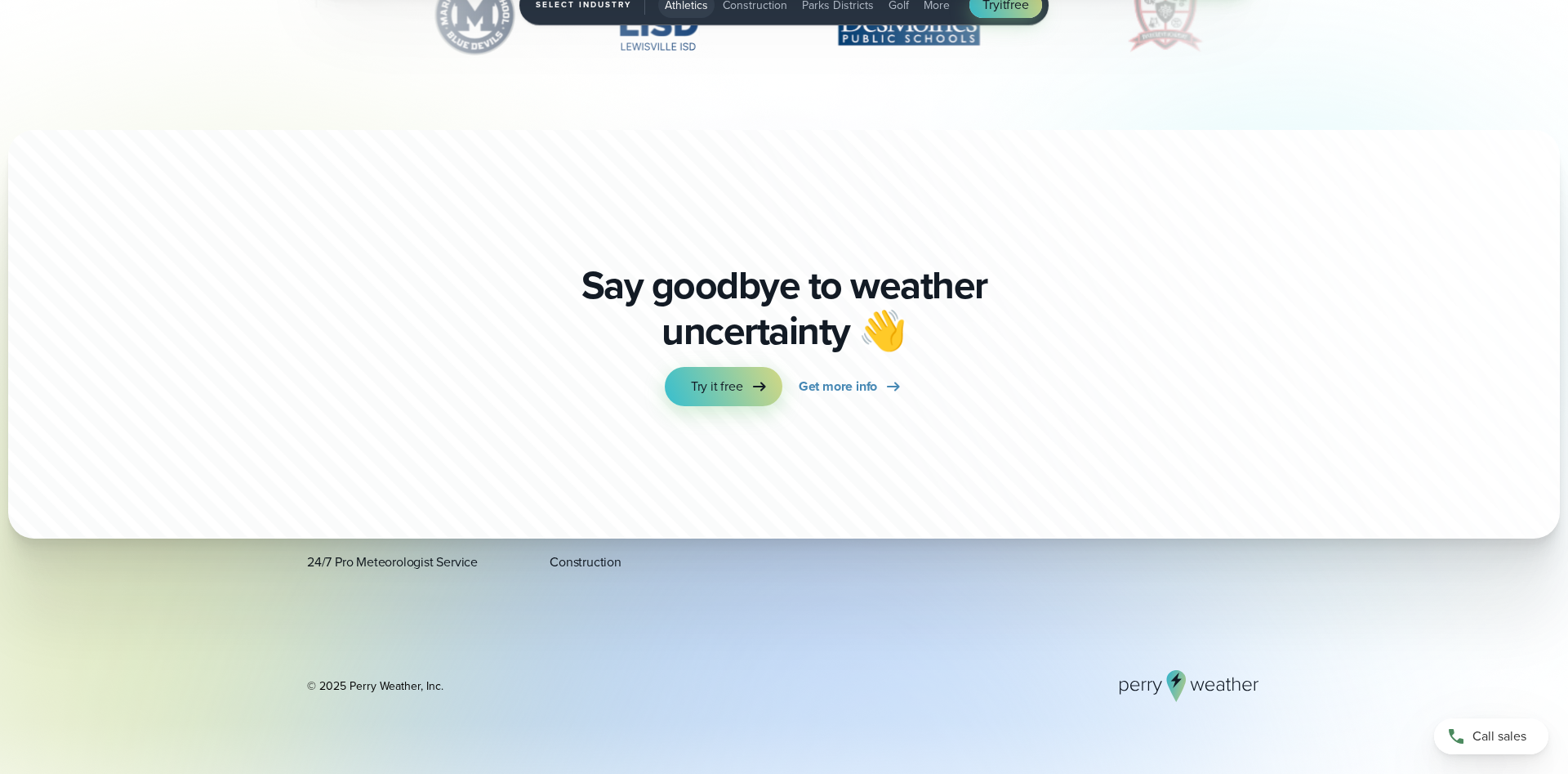
scroll to position [5739, 0]
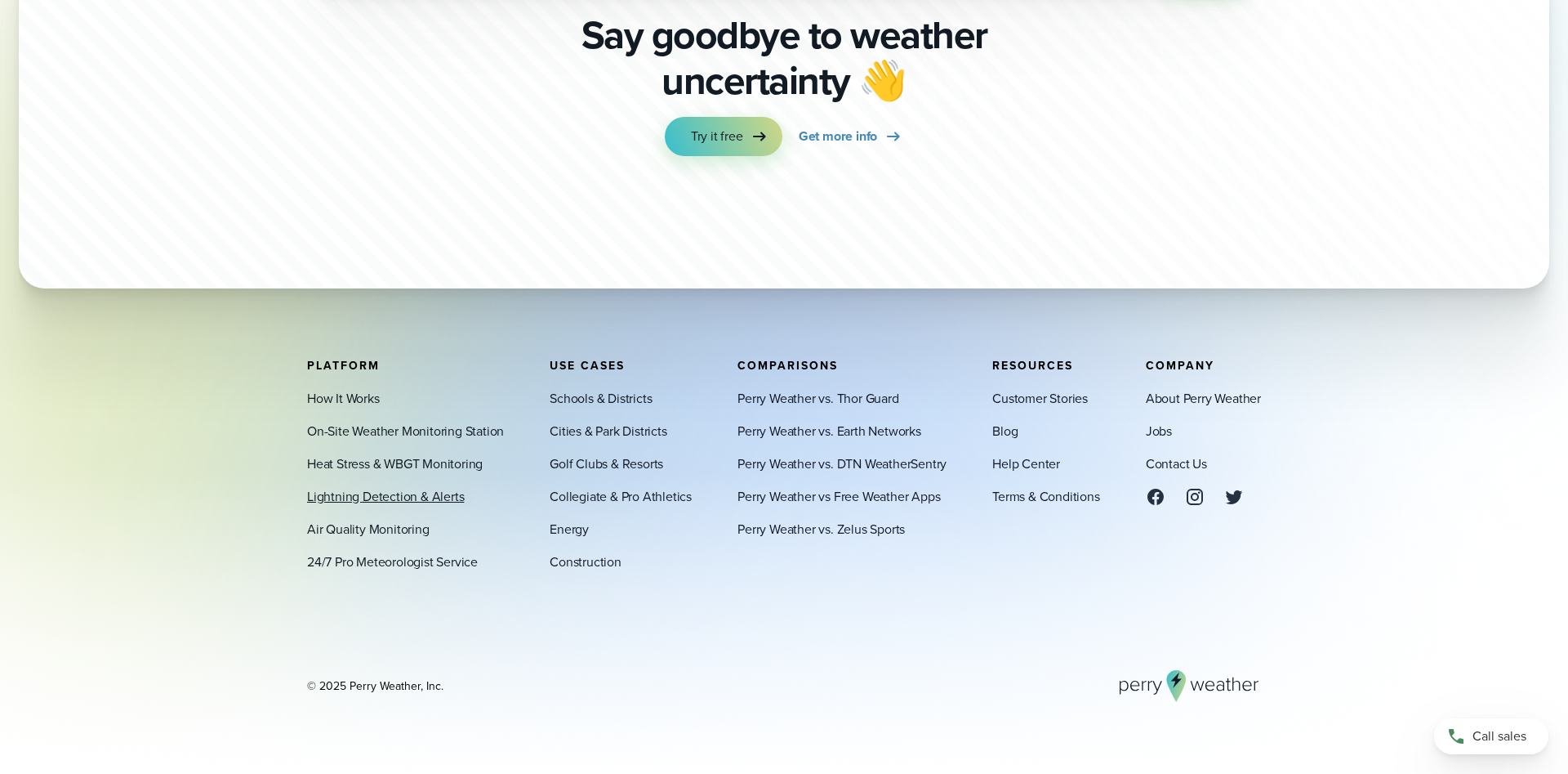
click at [403, 497] on link "Lightning Detection & Alerts" at bounding box center [385, 495] width 156 height 19
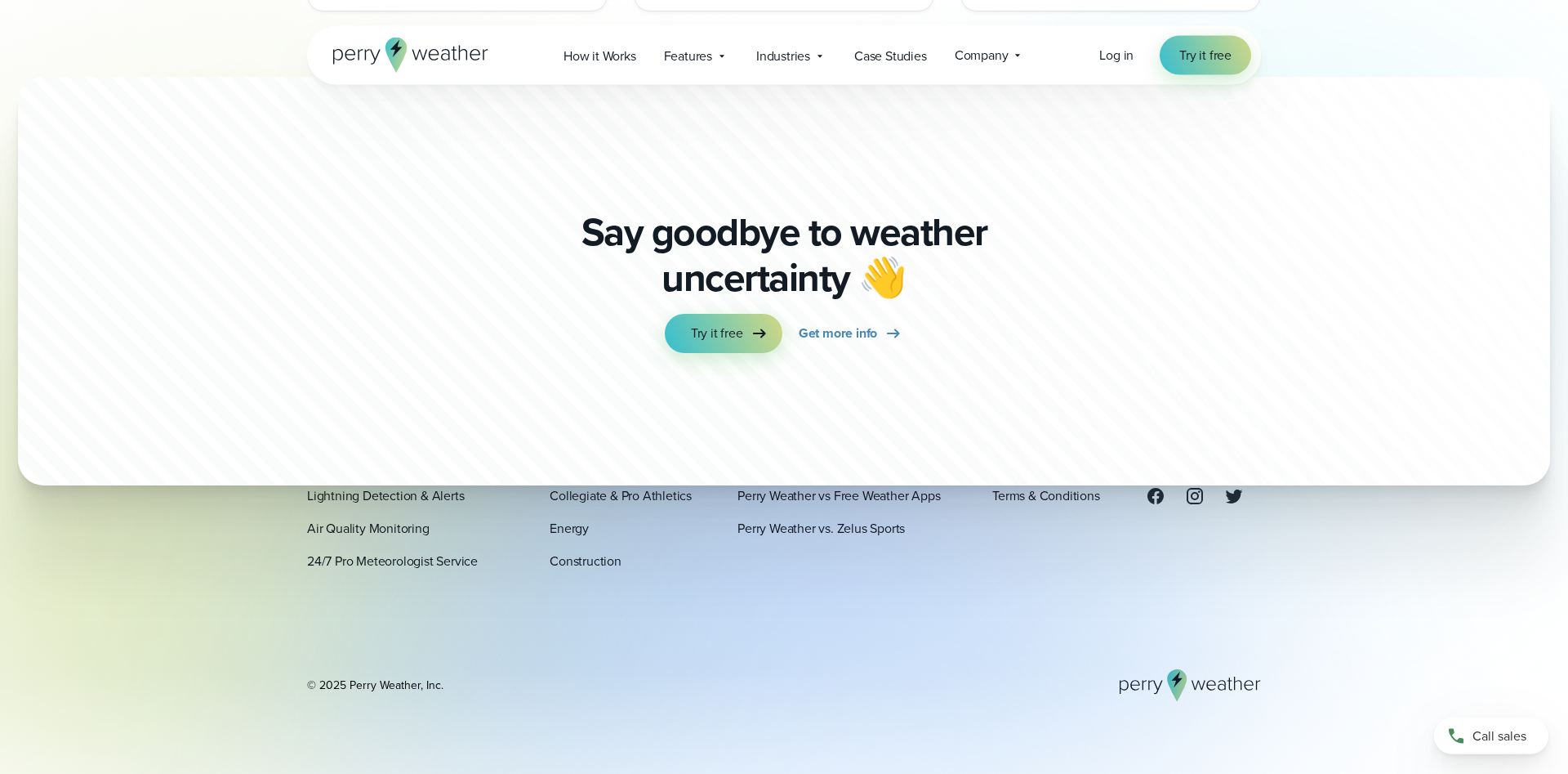
scroll to position [4979, 0]
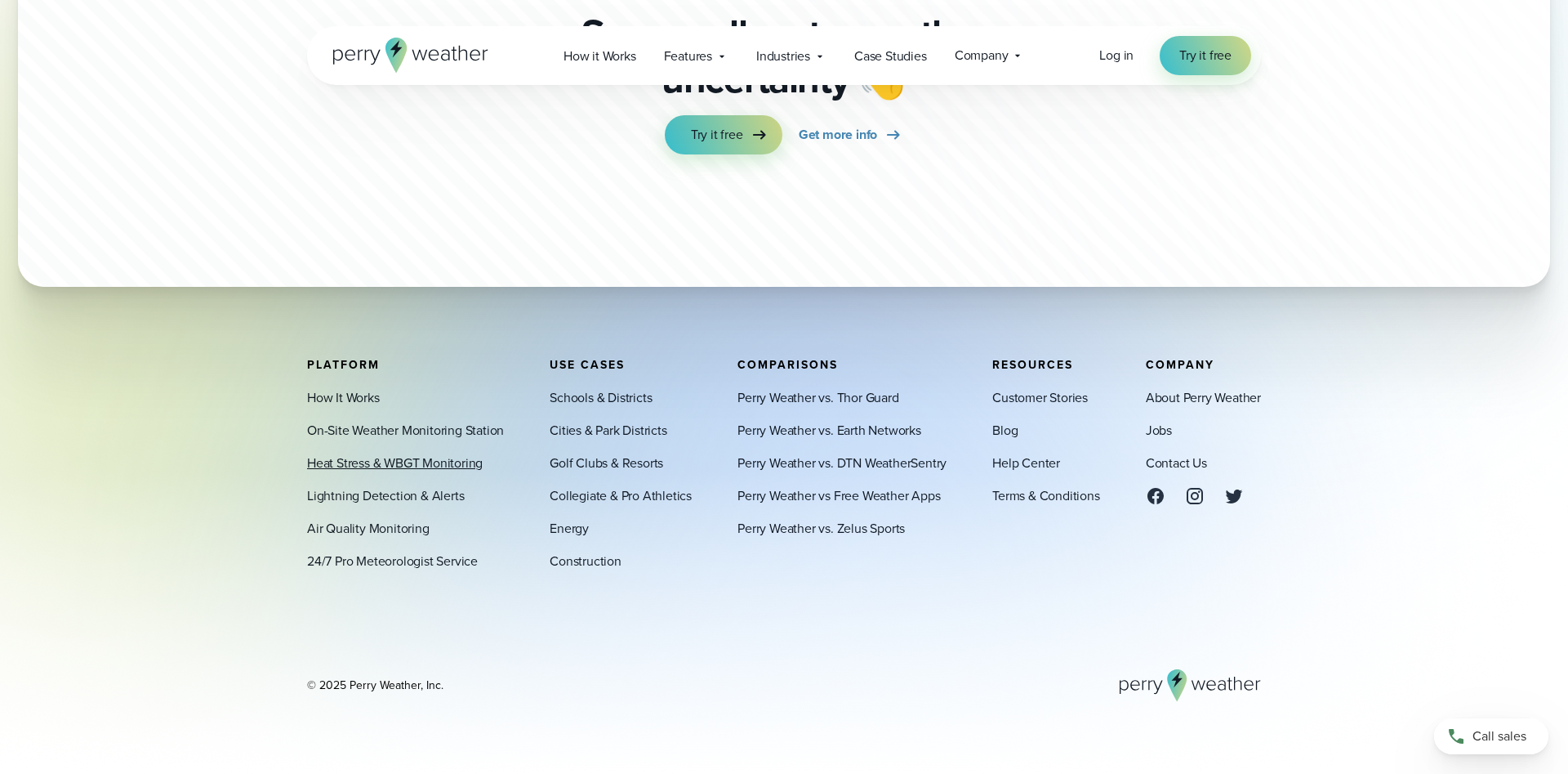
click at [404, 468] on link "Heat Stress & WBGT Monitoring" at bounding box center [395, 463] width 176 height 19
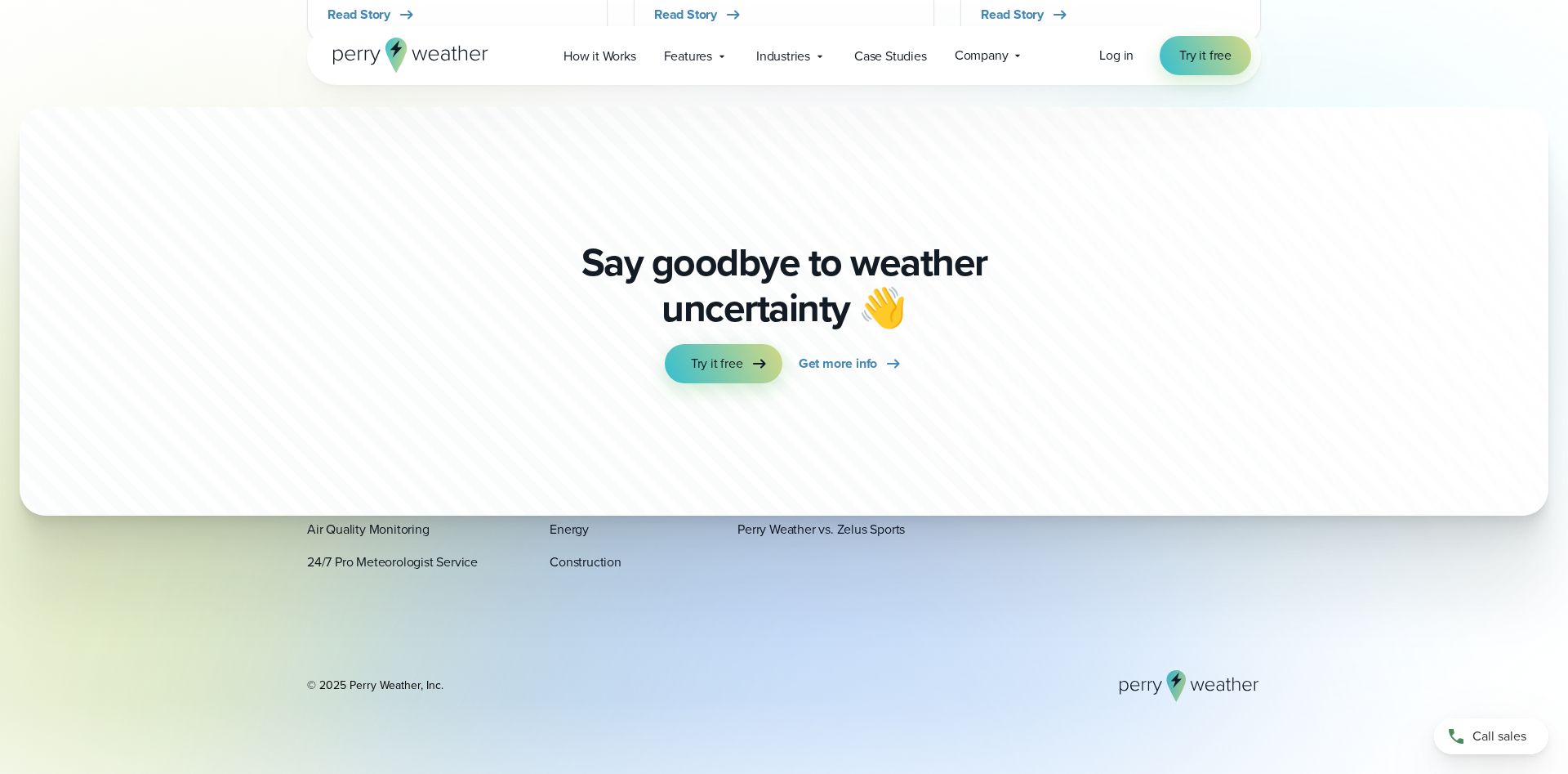
scroll to position [5896, 0]
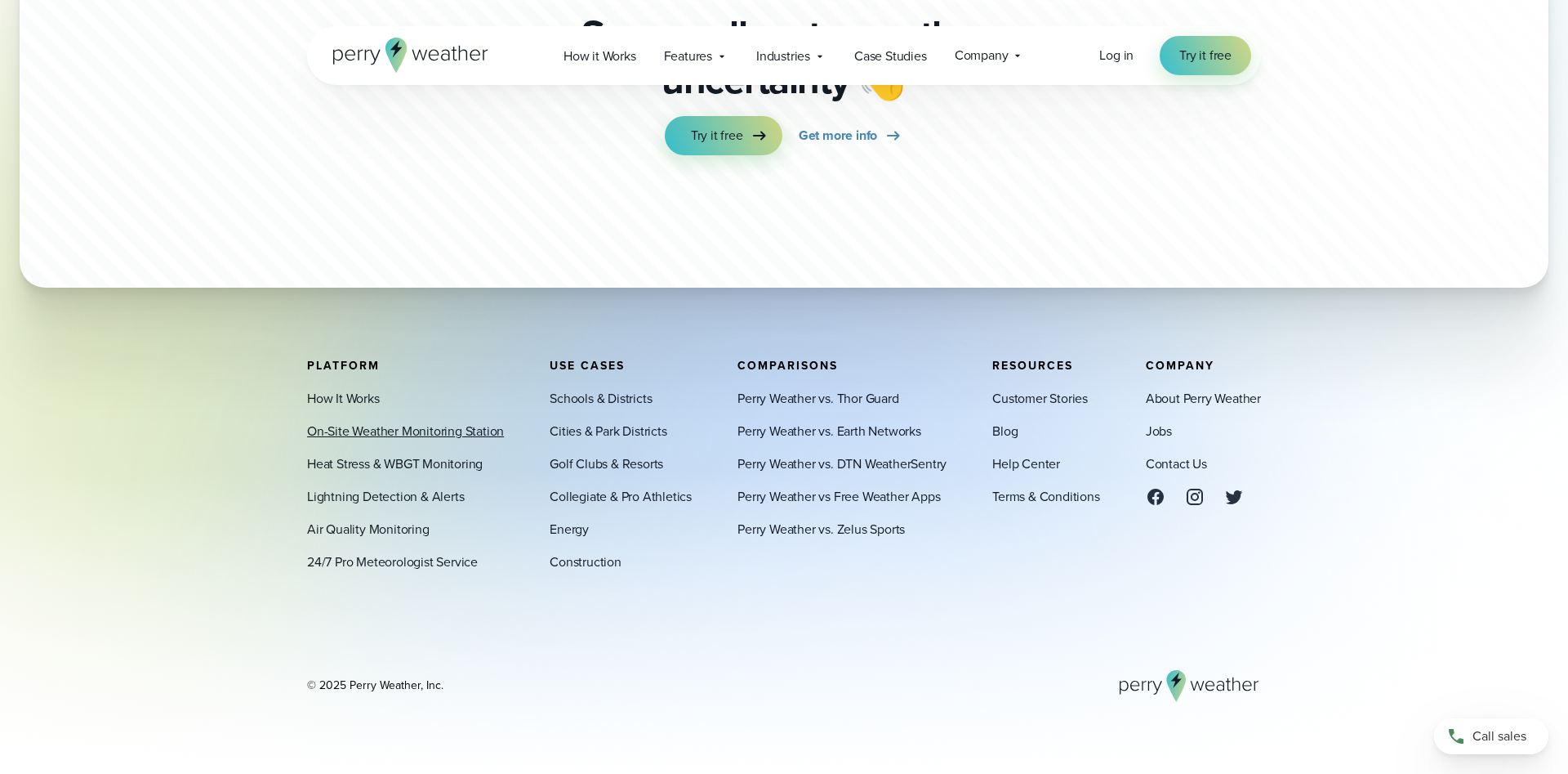
click at [409, 427] on link "On-Site Weather Monitoring Station" at bounding box center [405, 430] width 197 height 19
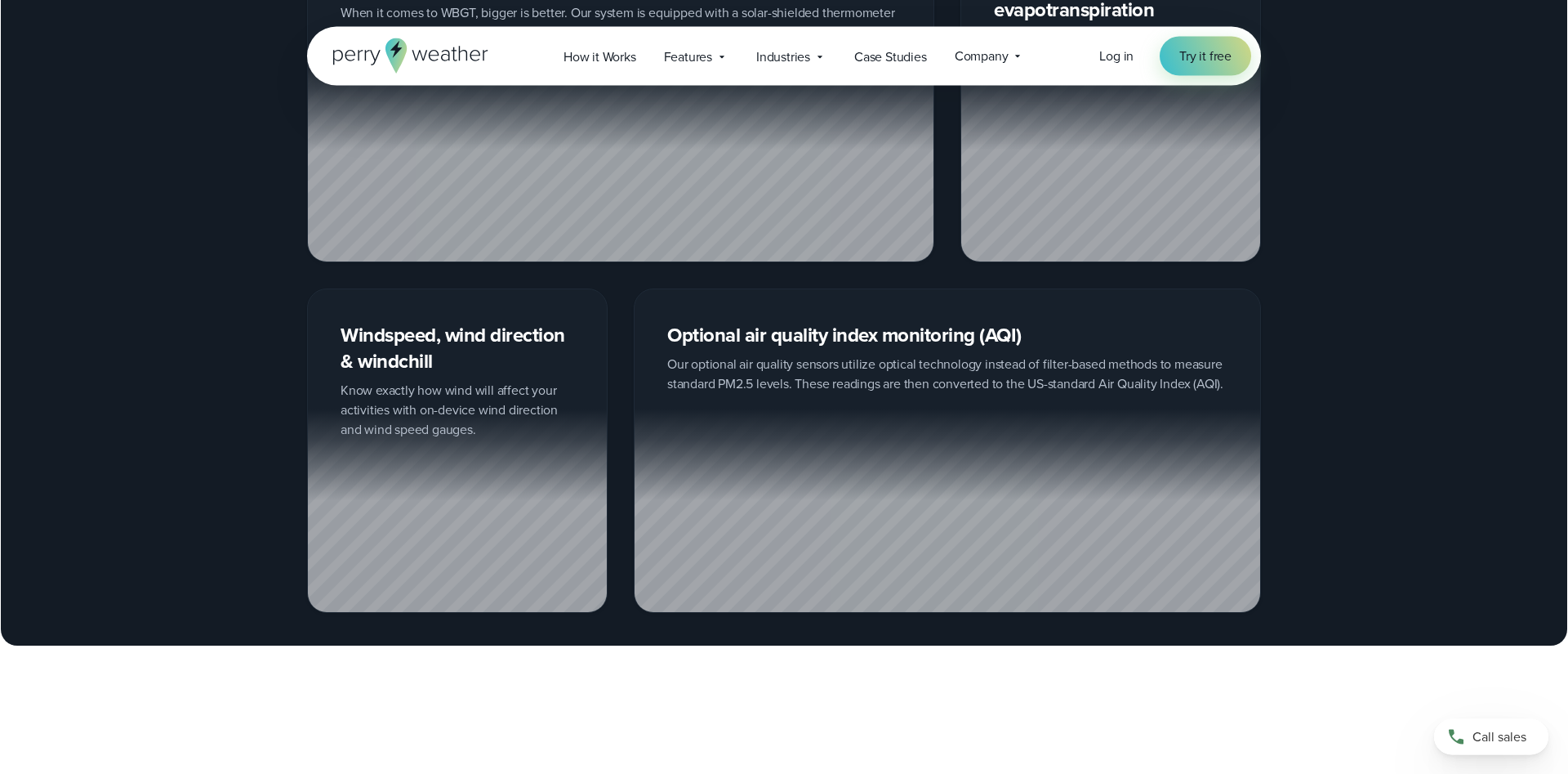
scroll to position [2250, 0]
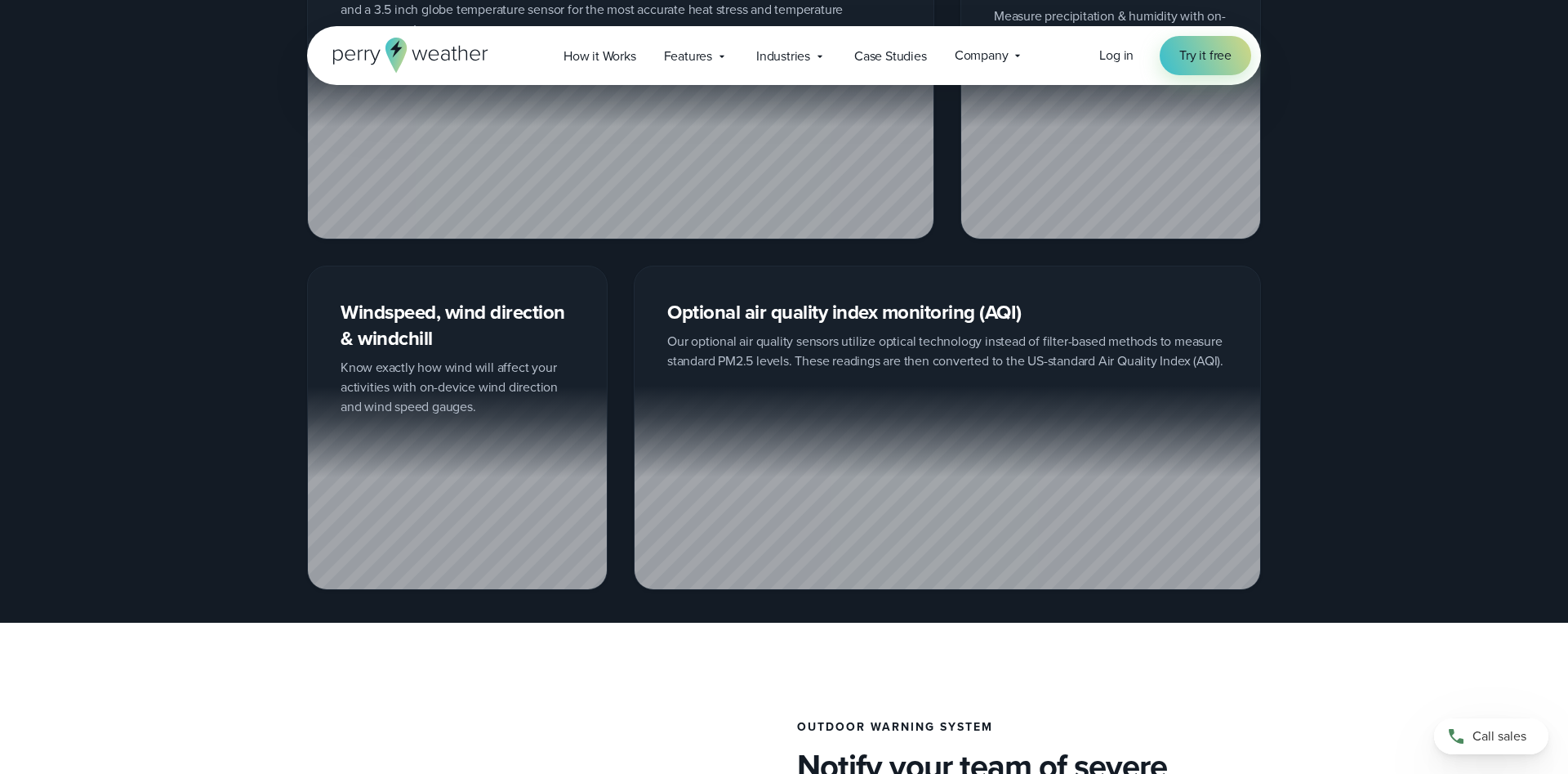
click at [1270, 644] on div "Professional Weather Station Precision weather monitoring to help you make the …" at bounding box center [784, 392] width 1568 height 5283
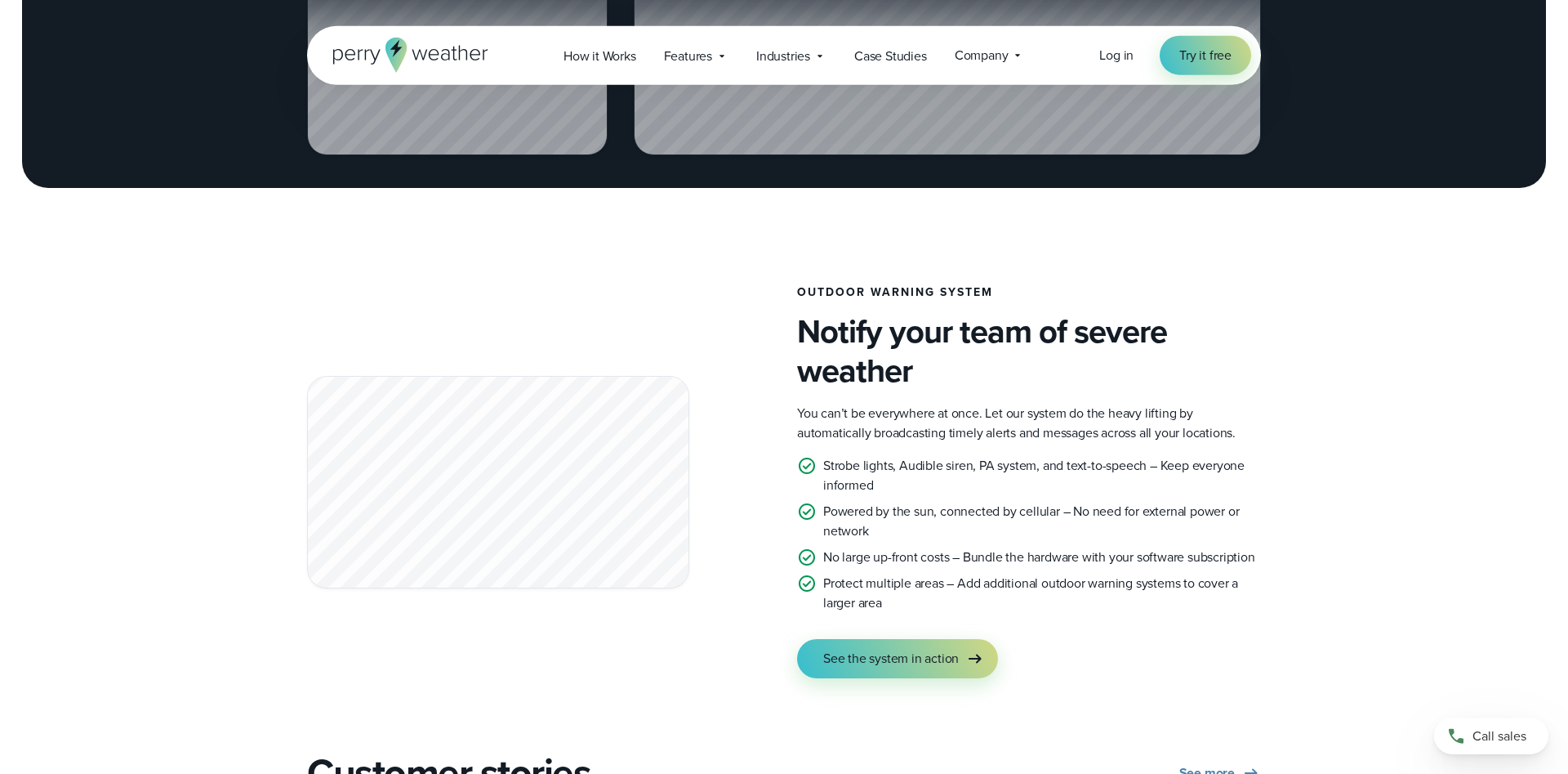
scroll to position [2750, 0]
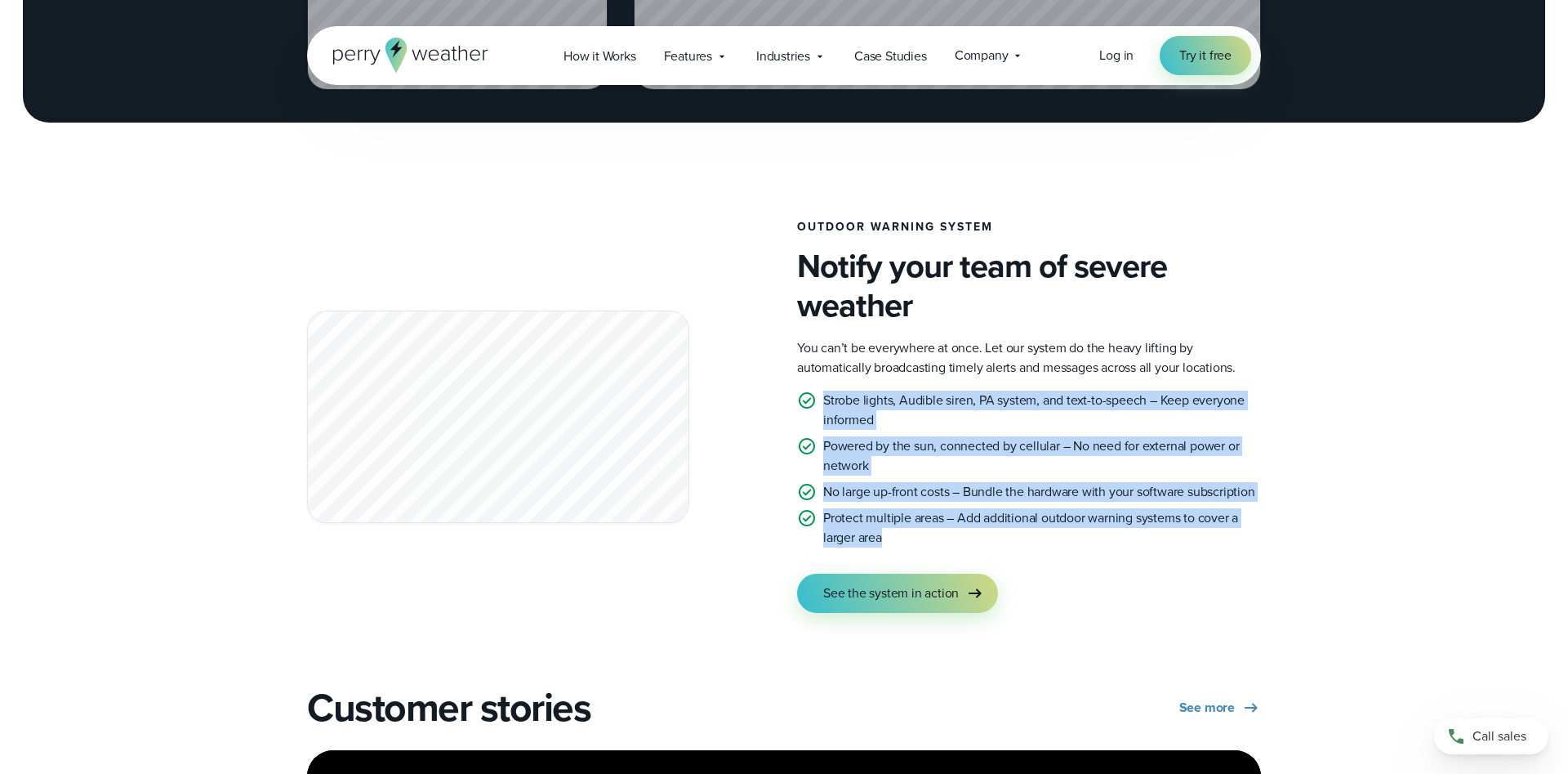
drag, startPoint x: 824, startPoint y: 396, endPoint x: 1066, endPoint y: 531, distance: 277.1
click at [1066, 531] on ul "Strobe lights, Audible siren, PA system, and text-to-speech – Keep everyone inf…" at bounding box center [1028, 468] width 464 height 156
copy ul "Strobe lights, Audible siren, PA system, and text-to-speech – Keep everyone inf…"
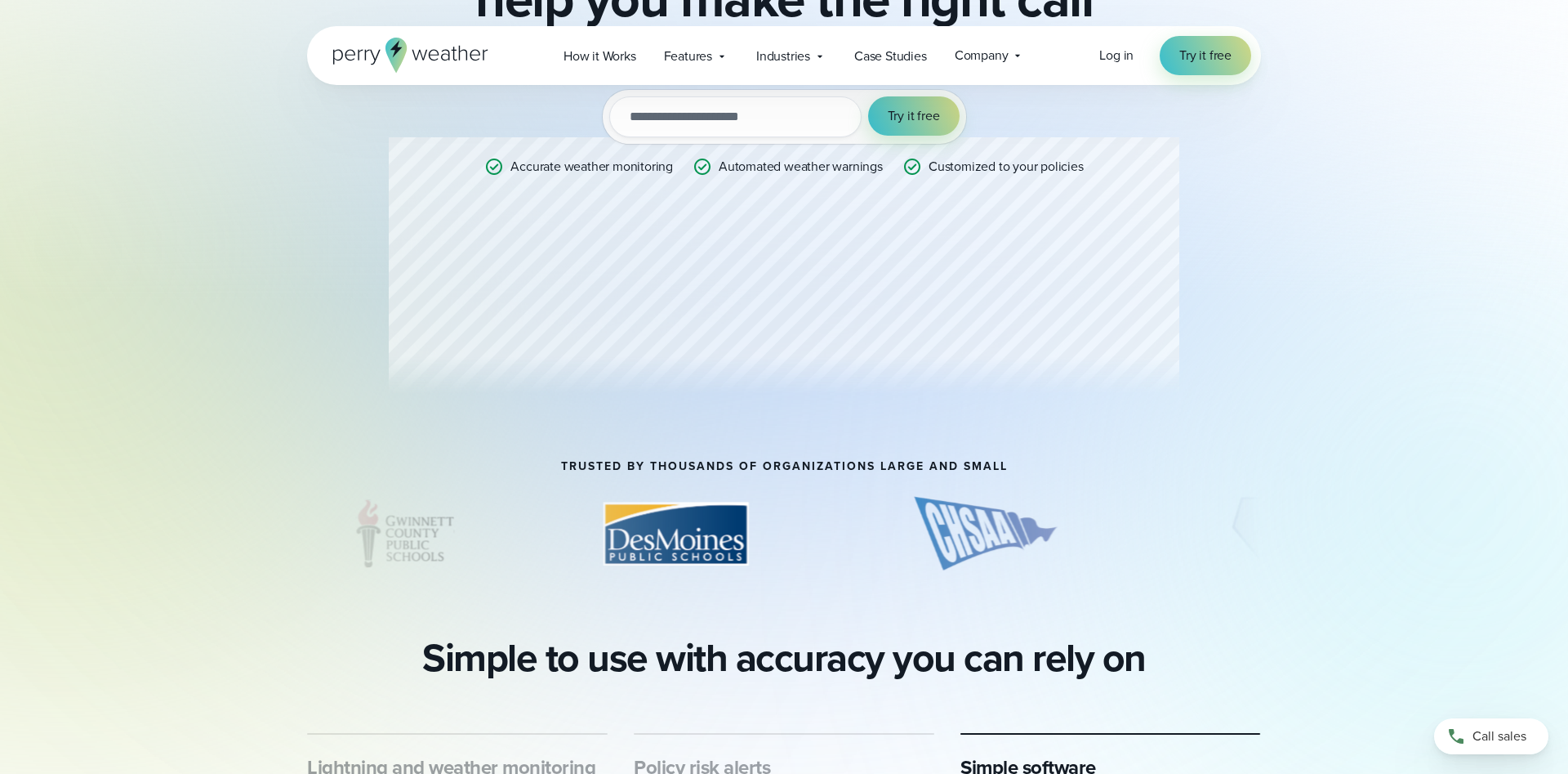
scroll to position [0, 0]
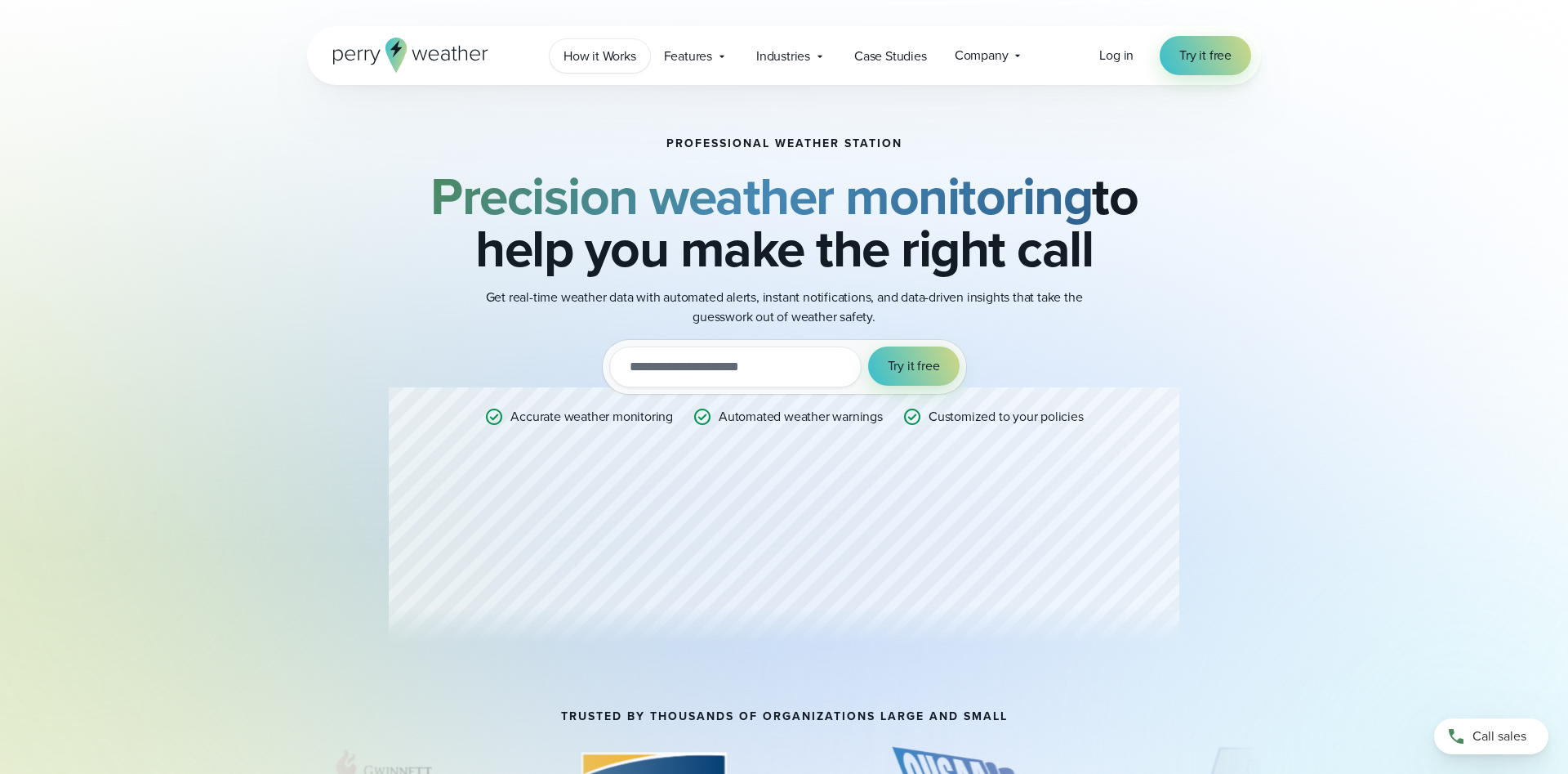
click at [615, 51] on span "How it Works" at bounding box center [600, 56] width 73 height 19
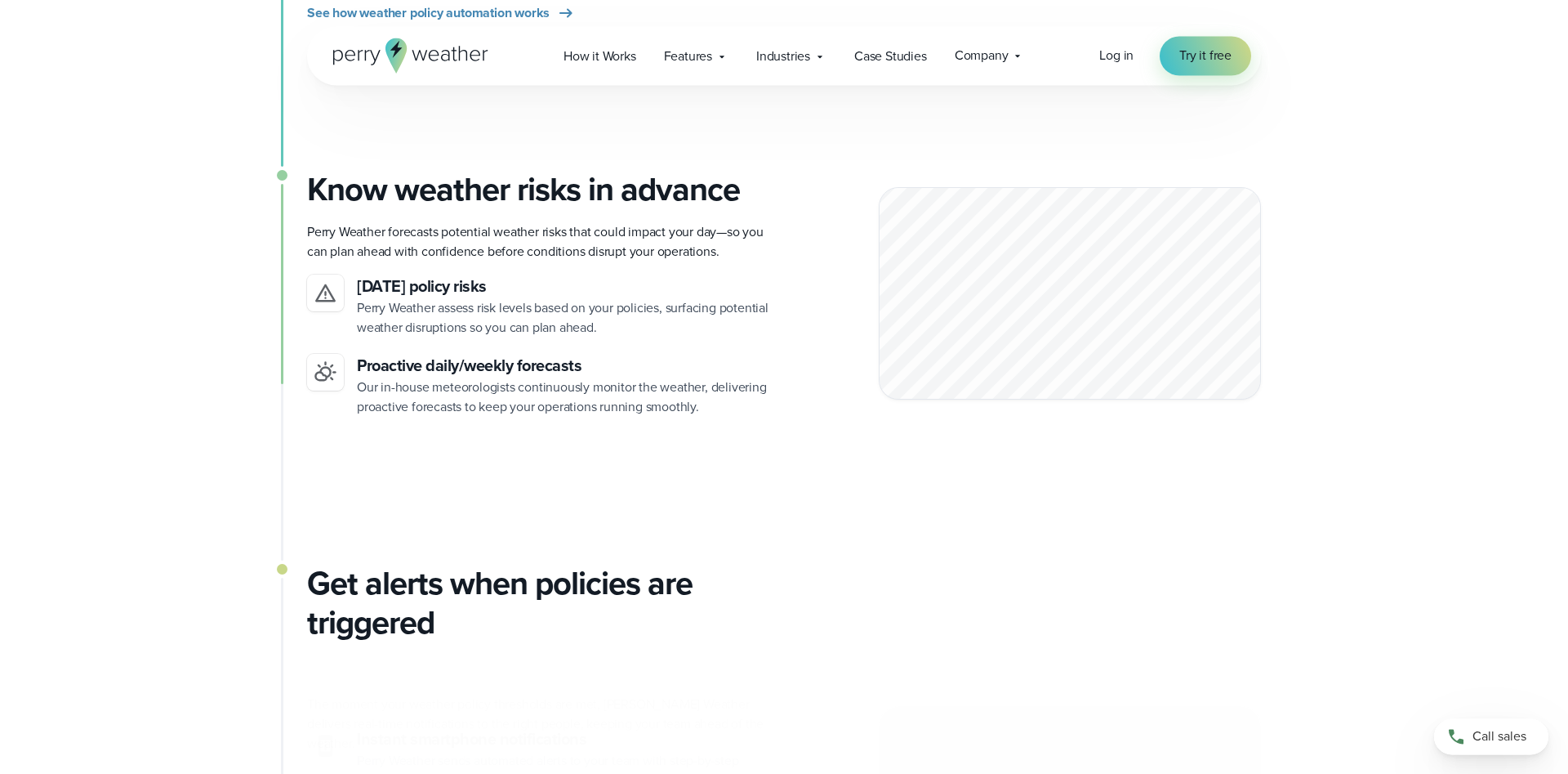
scroll to position [1250, 0]
